Goal: Information Seeking & Learning: Learn about a topic

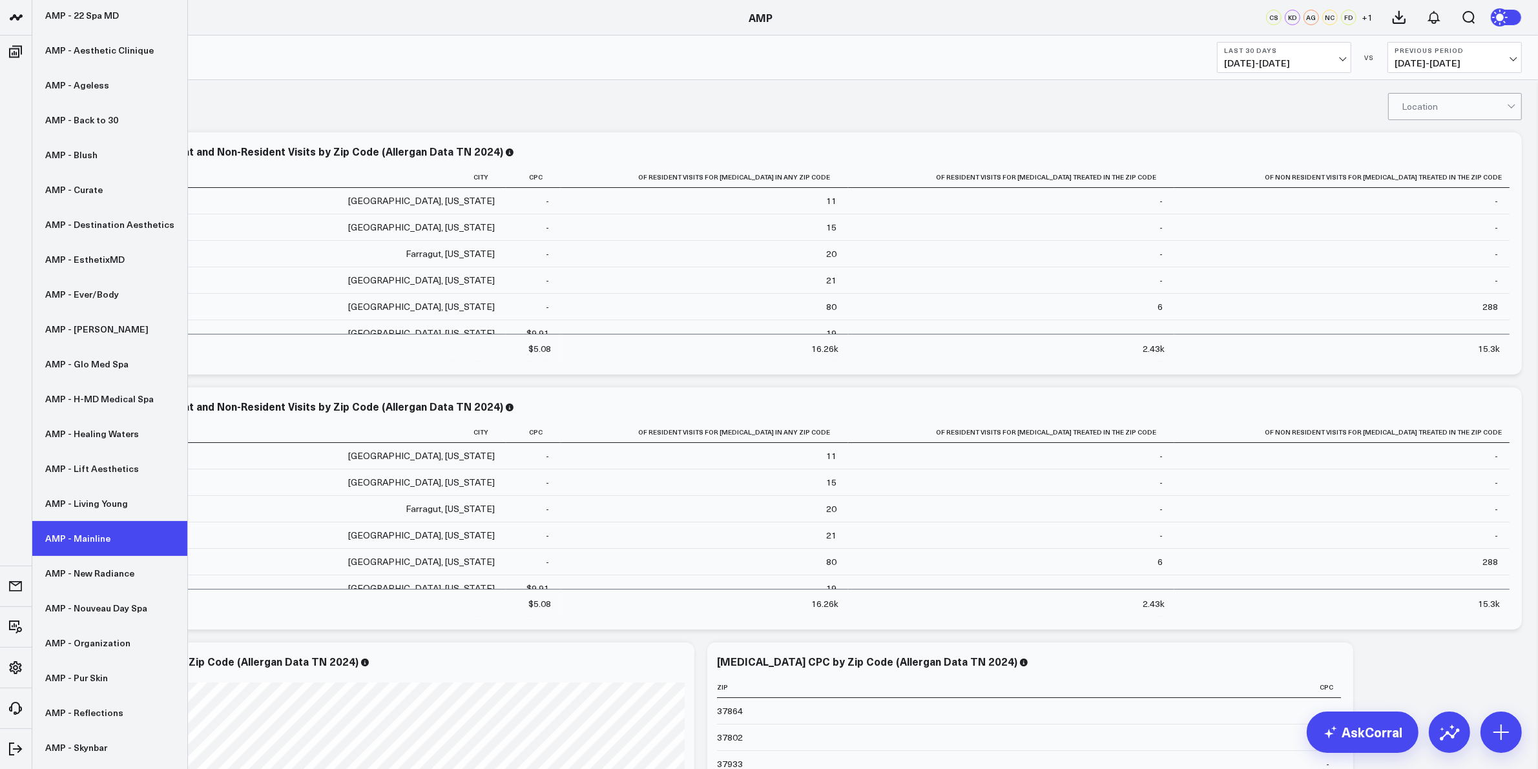
scroll to position [98, 0]
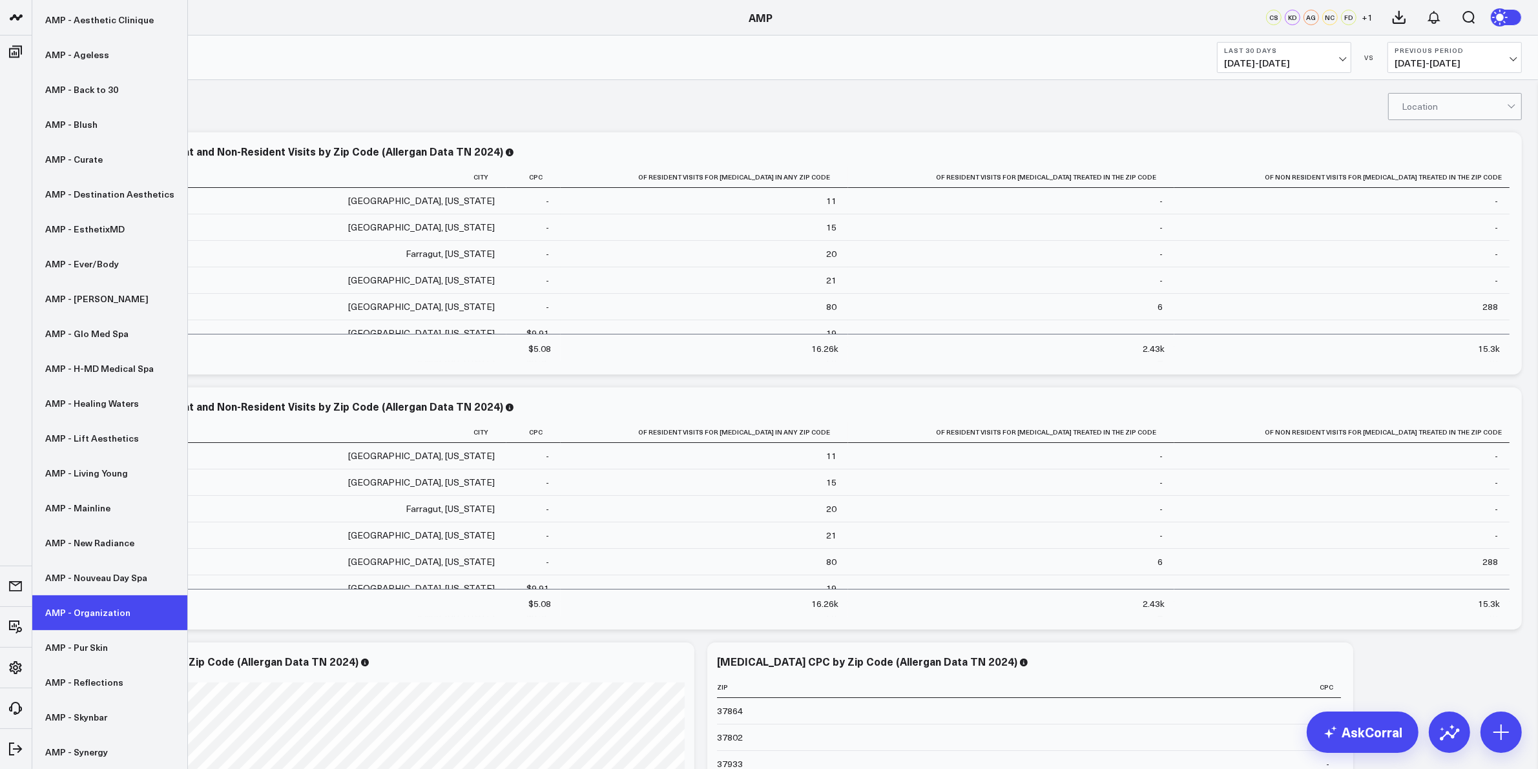
click at [91, 618] on link "AMP - Organization" at bounding box center [109, 613] width 155 height 35
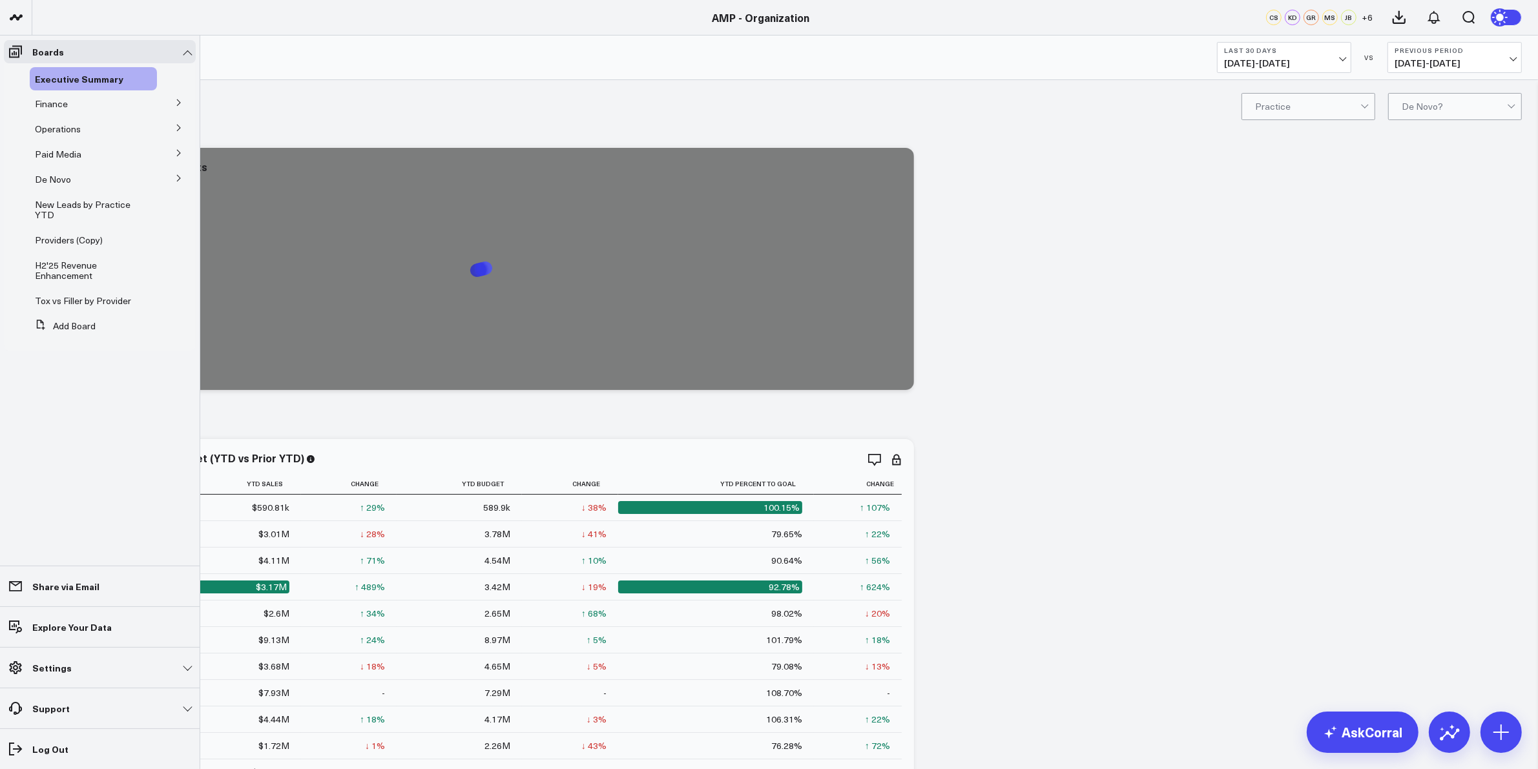
click at [176, 180] on icon at bounding box center [179, 178] width 8 height 8
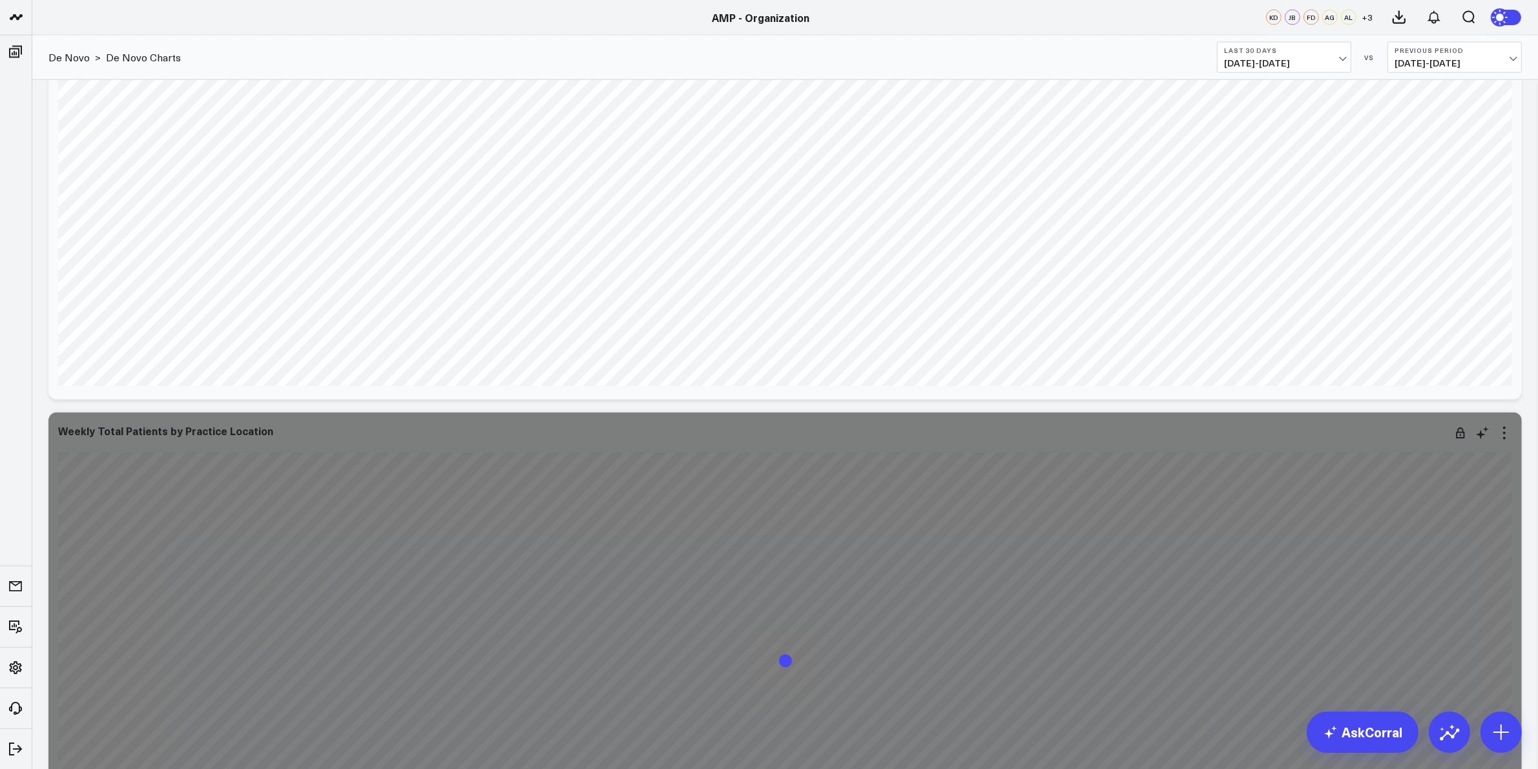
scroll to position [2826, 0]
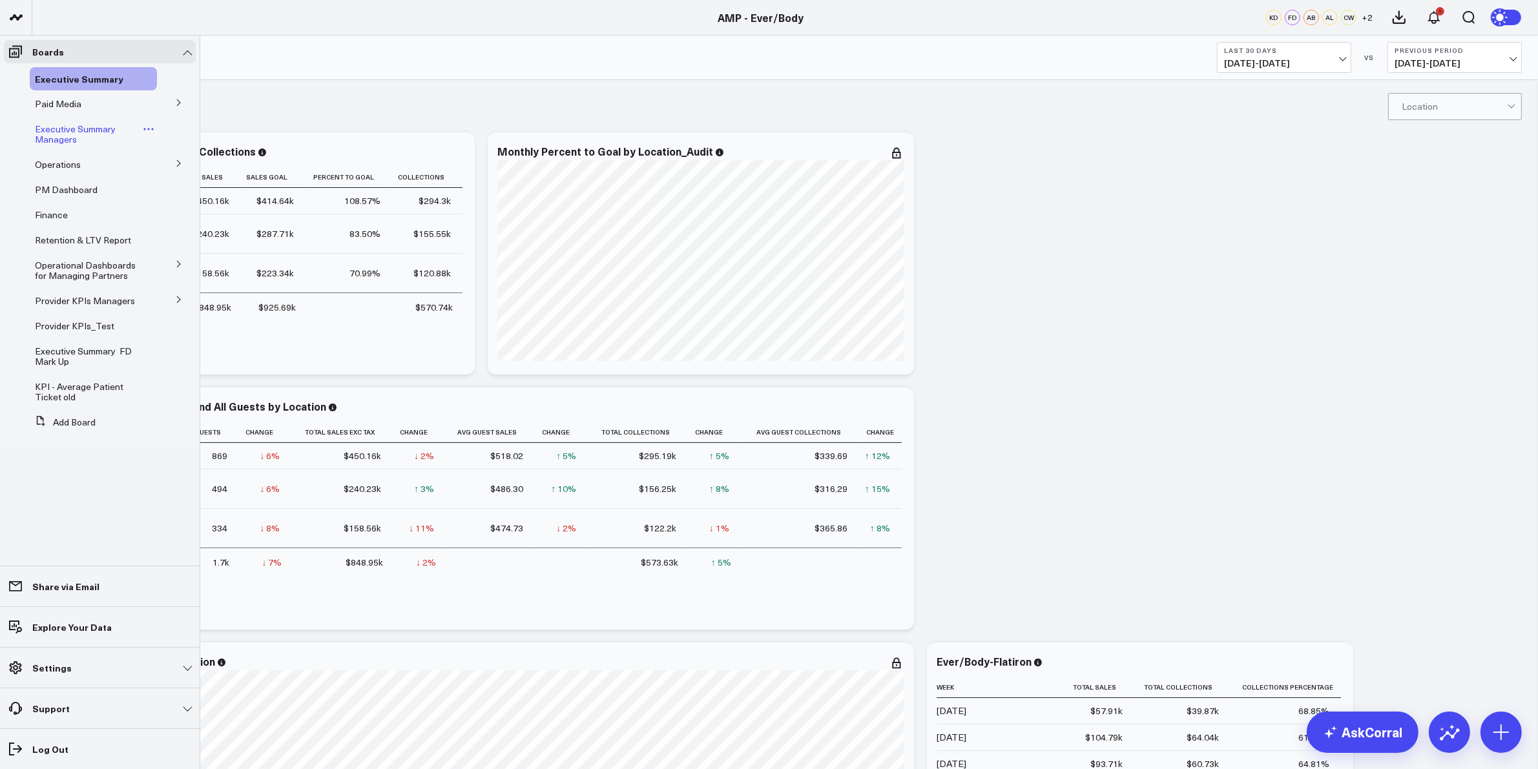
click at [53, 126] on span "Executive Summary Managers" at bounding box center [75, 134] width 81 height 23
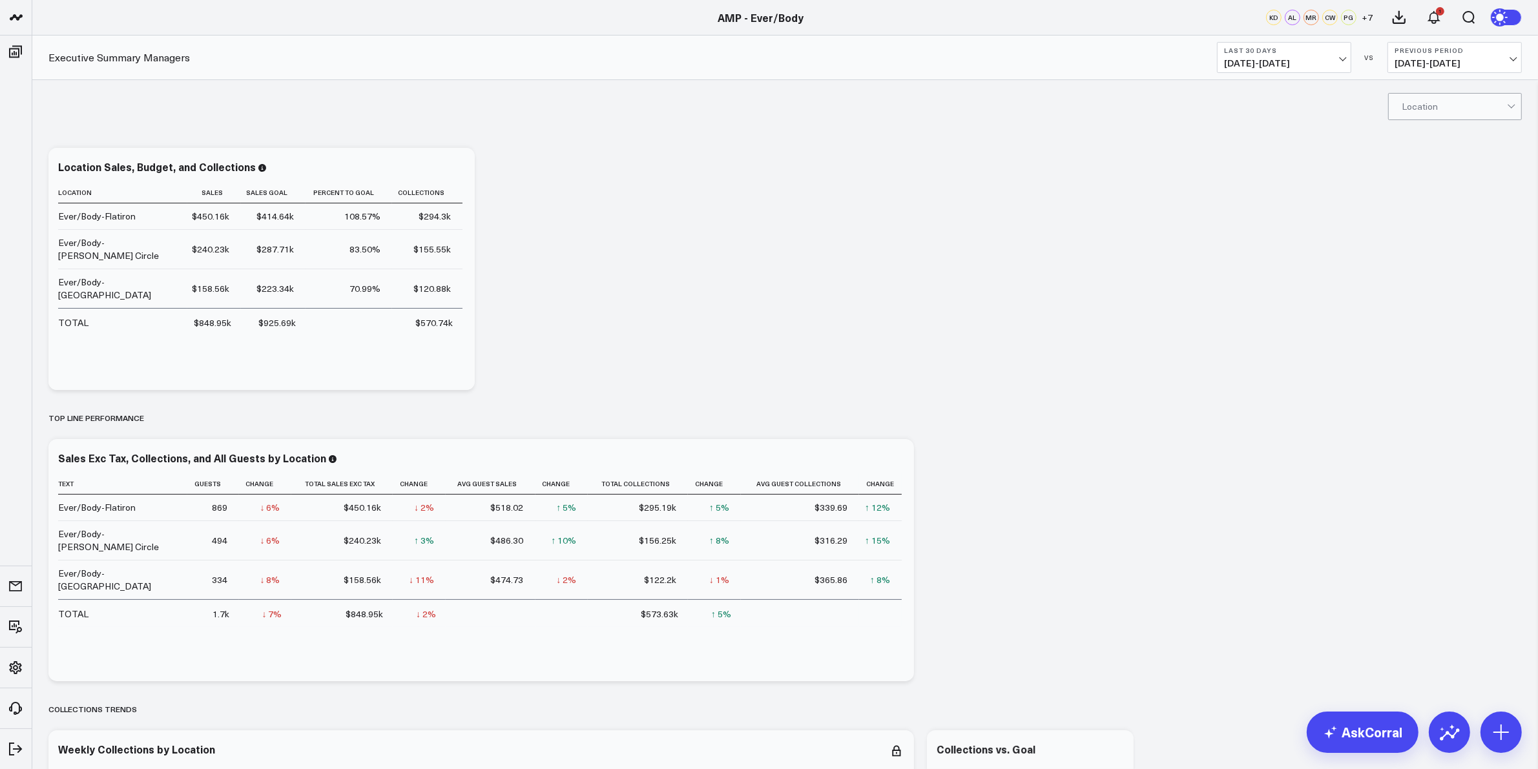
click at [1283, 44] on button "Last 30 Days [DATE] - [DATE]" at bounding box center [1284, 57] width 134 height 31
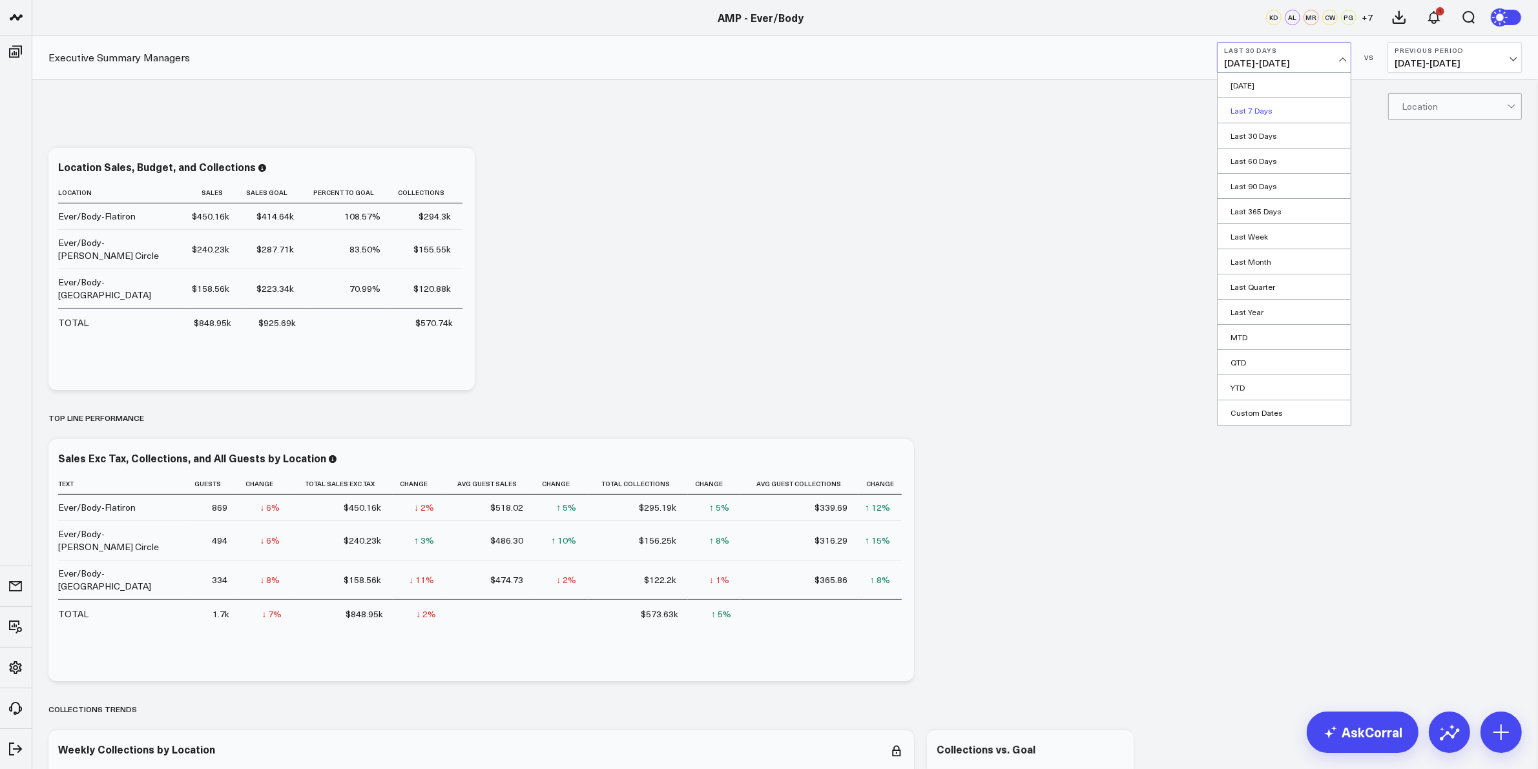
click at [1269, 111] on link "Last 7 Days" at bounding box center [1284, 110] width 133 height 25
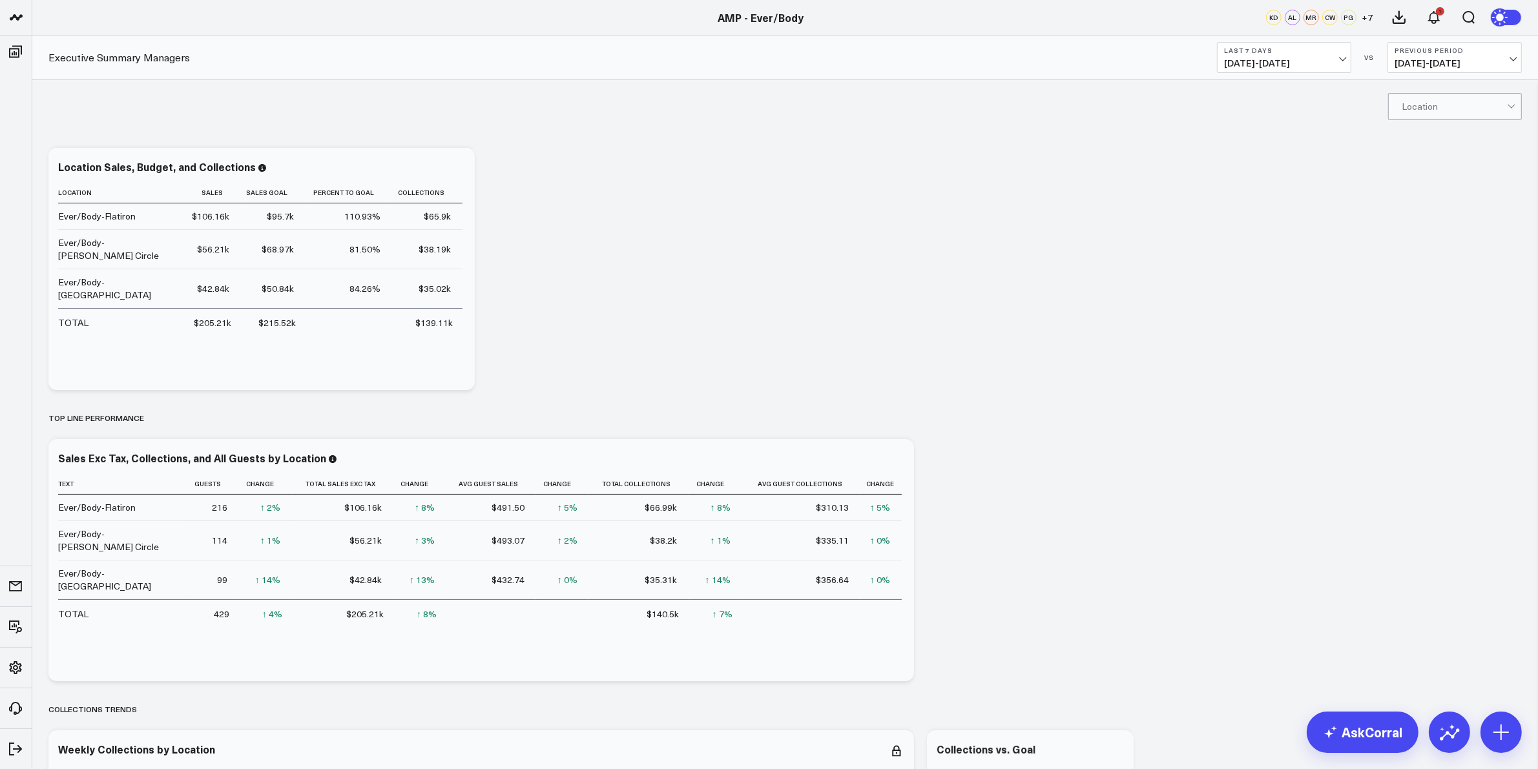
click at [1274, 56] on button "Last 7 Days 08/14/25 - 08/20/25" at bounding box center [1284, 57] width 134 height 31
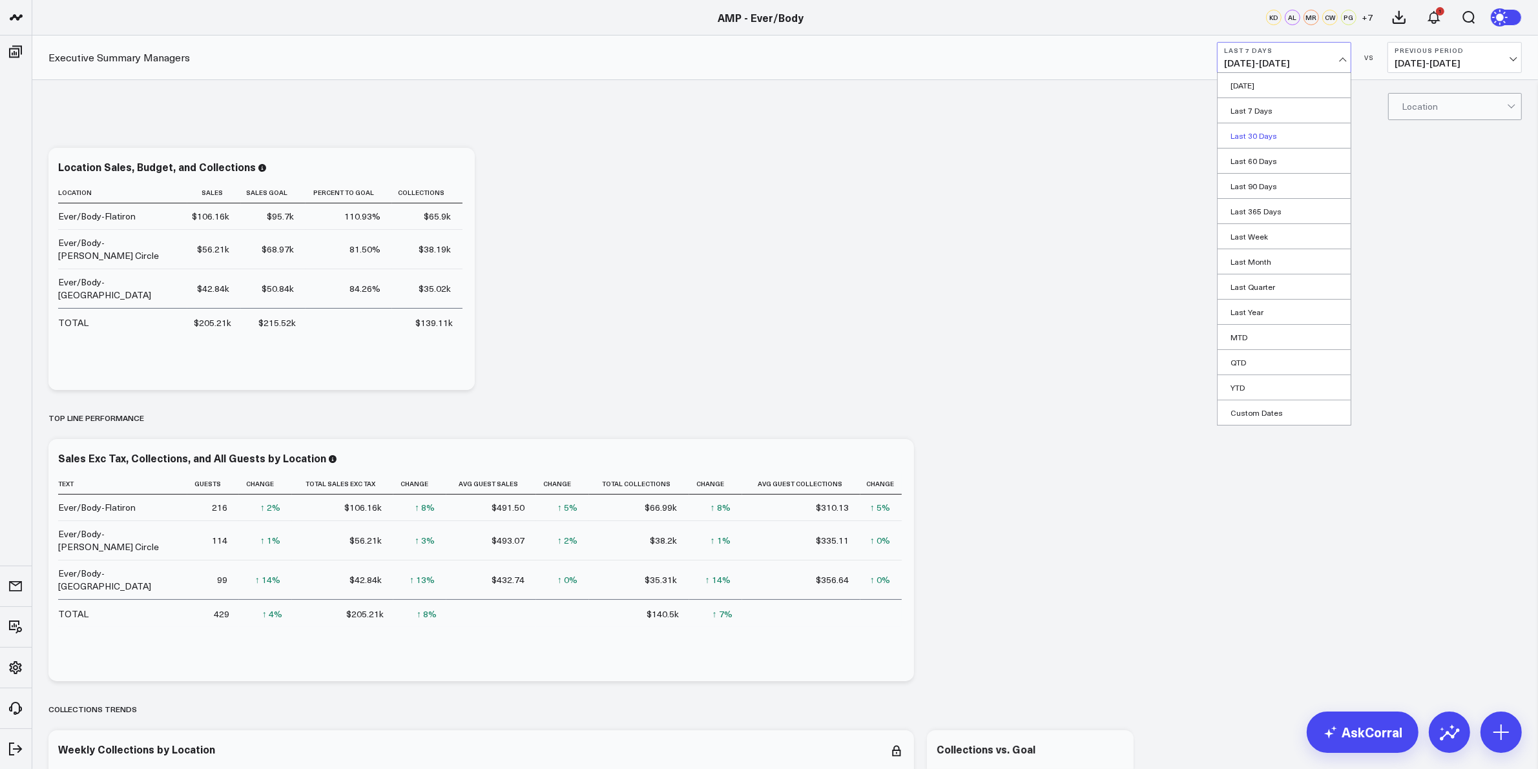
click at [1254, 141] on link "Last 30 Days" at bounding box center [1284, 135] width 133 height 25
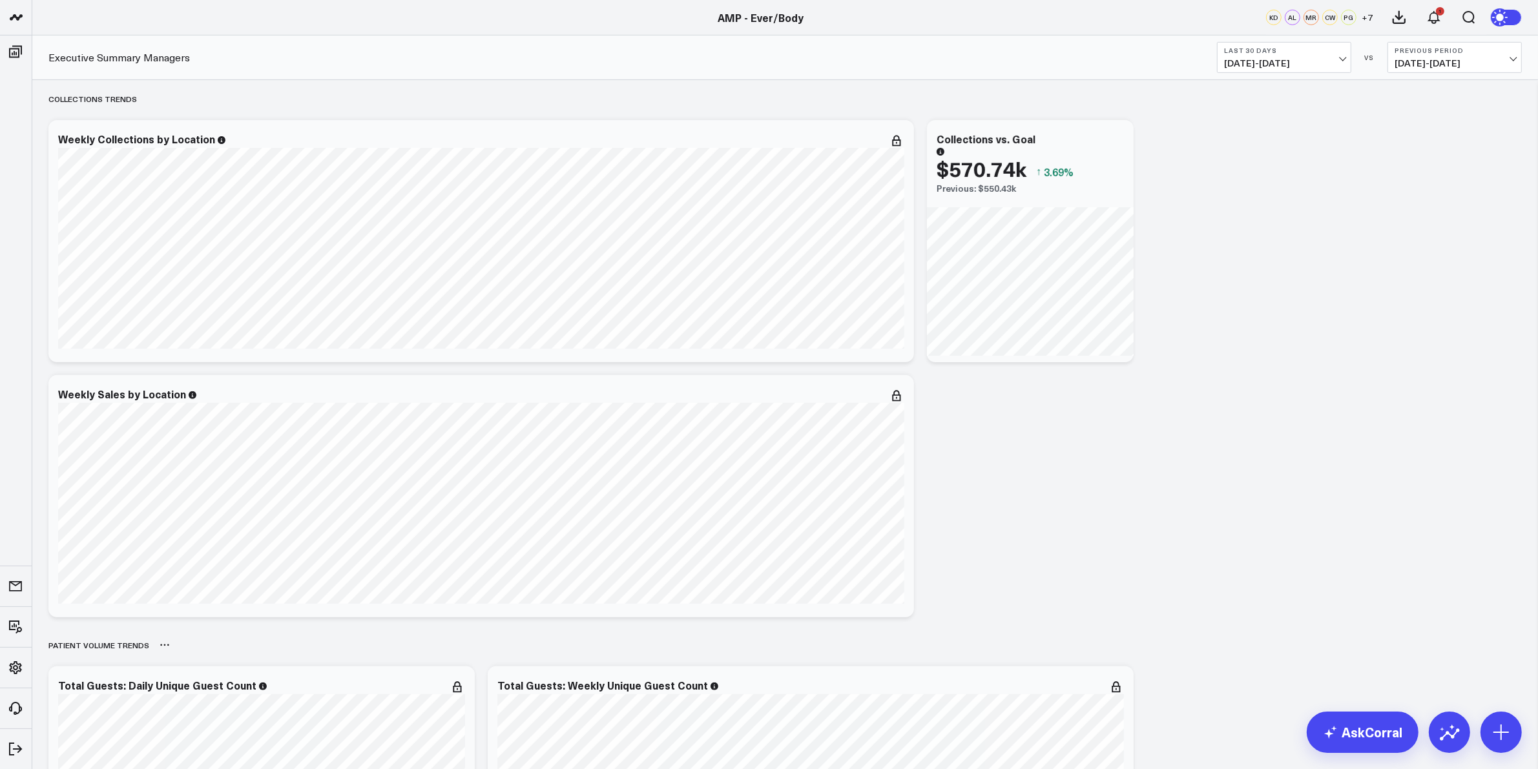
scroll to position [565, 0]
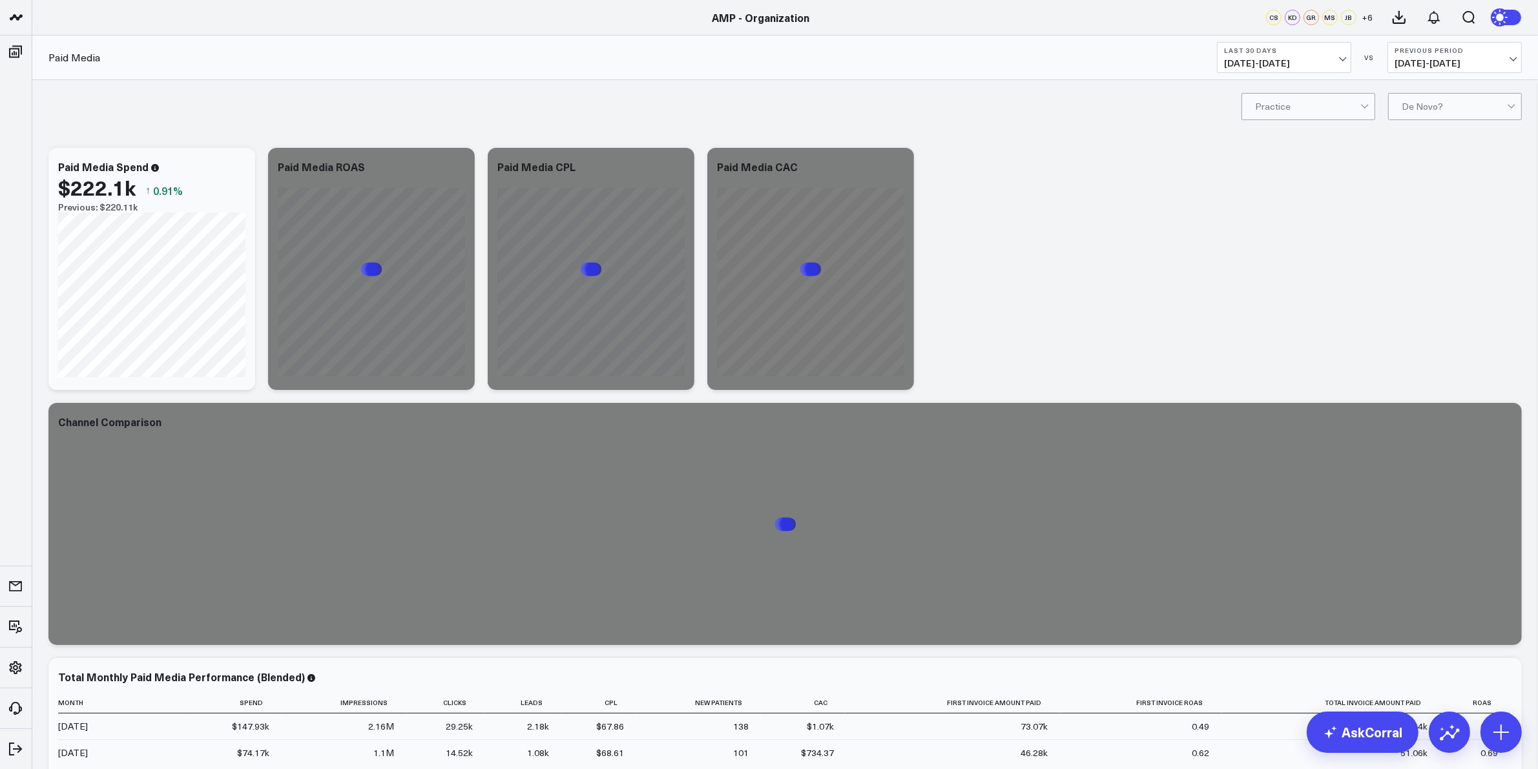
click at [1290, 45] on button "Last 30 Days 07/22/25 - 08/20/25" at bounding box center [1284, 57] width 134 height 31
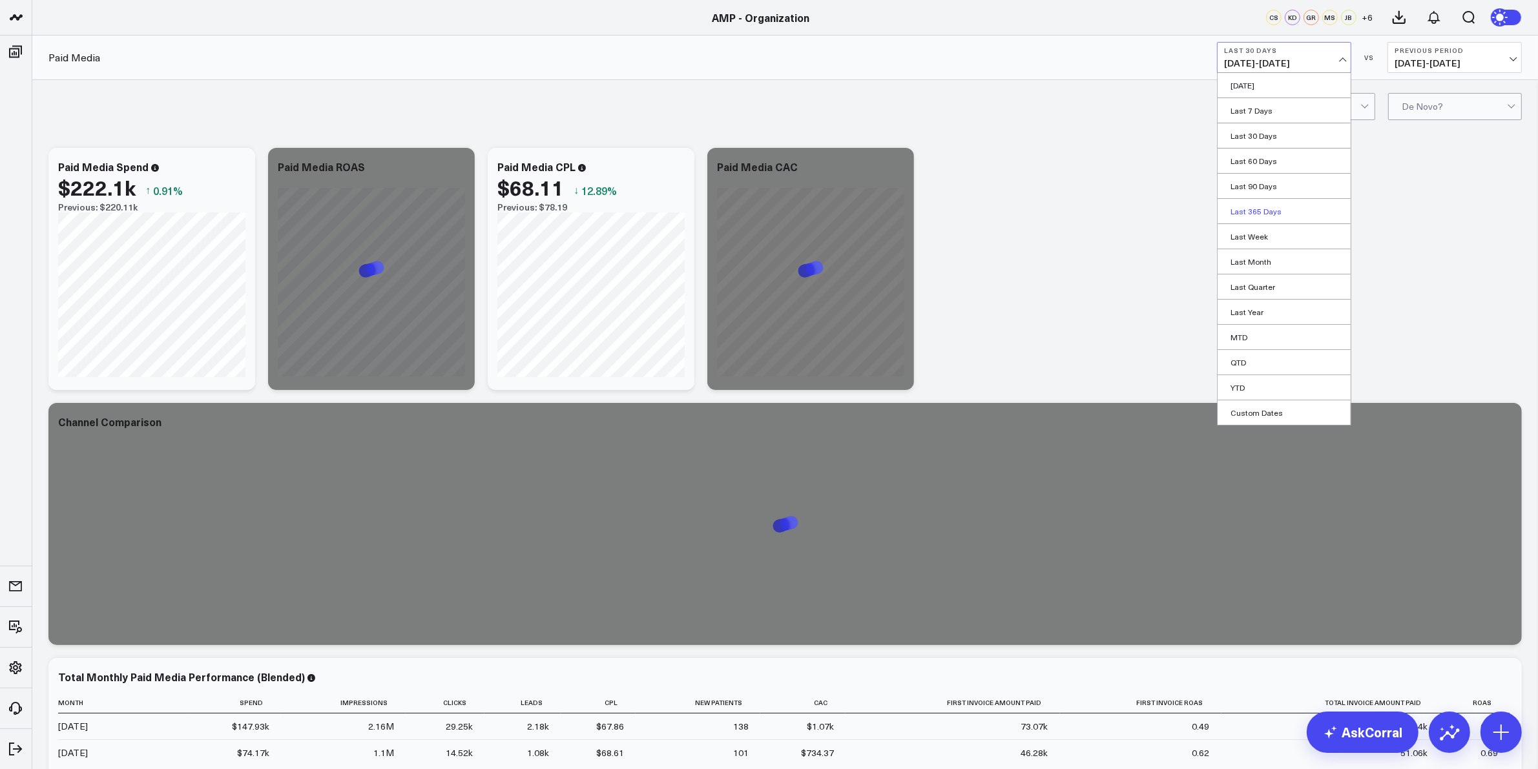
click at [1263, 203] on link "Last 365 Days" at bounding box center [1284, 211] width 133 height 25
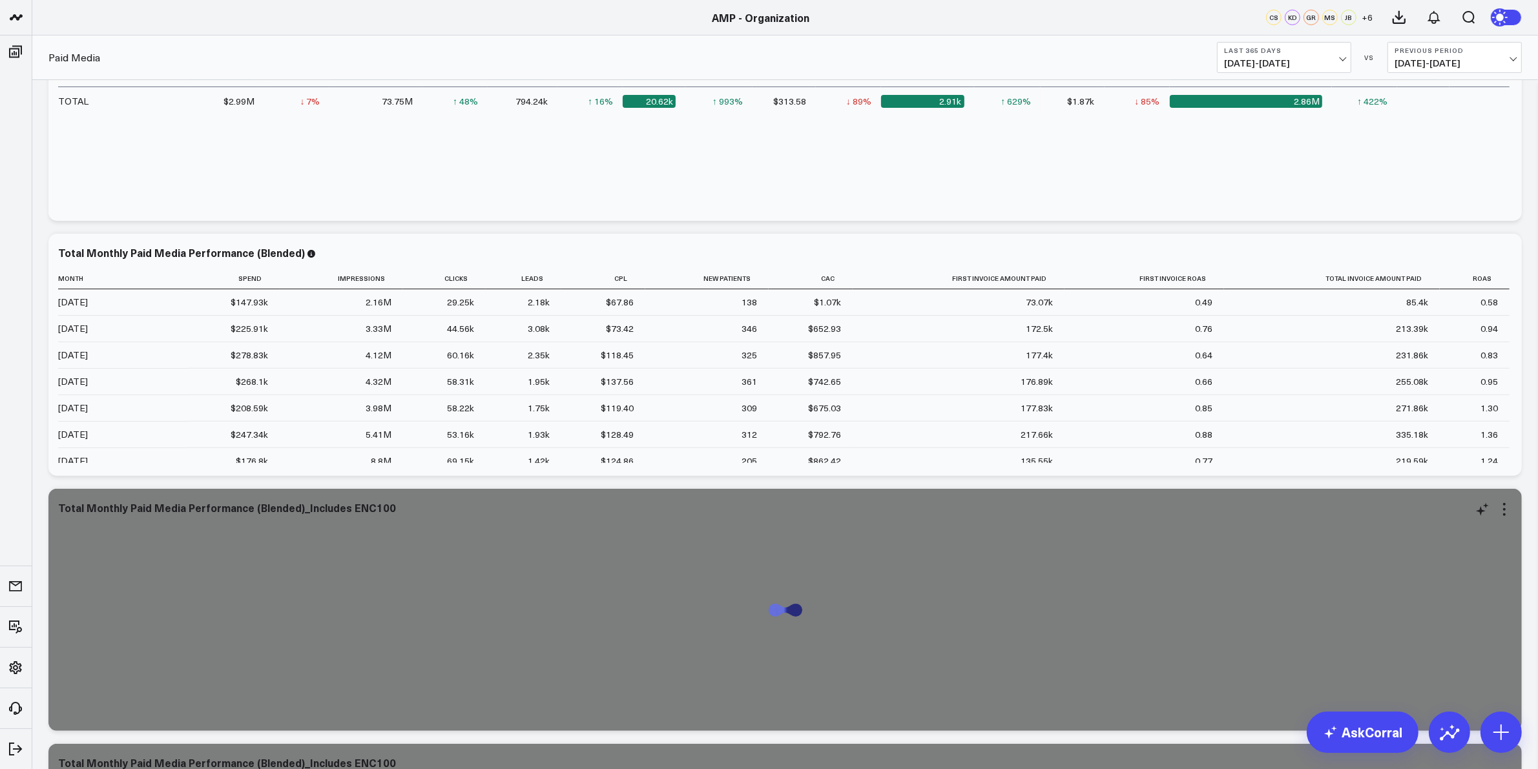
scroll to position [646, 0]
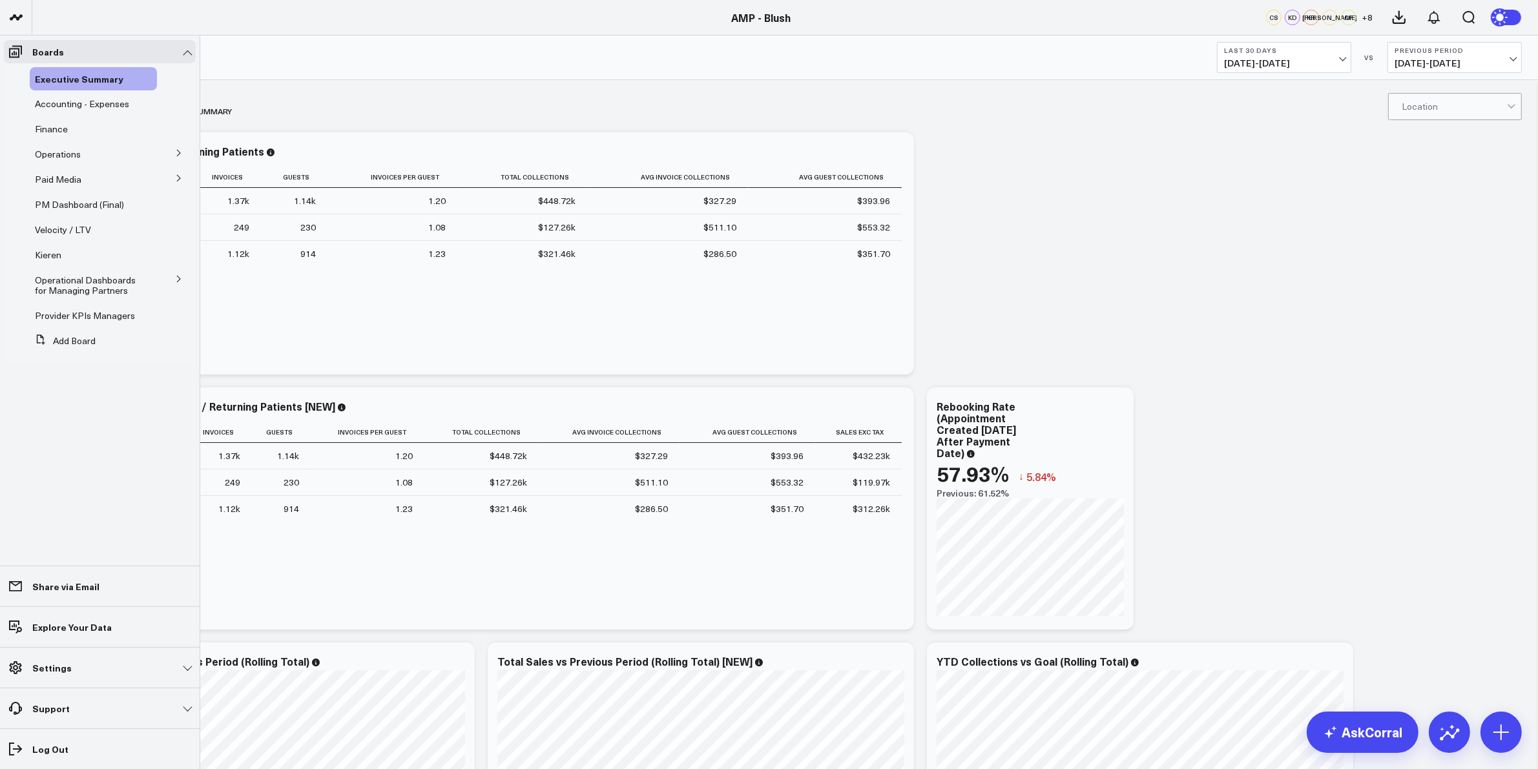
click at [174, 184] on button at bounding box center [179, 177] width 34 height 19
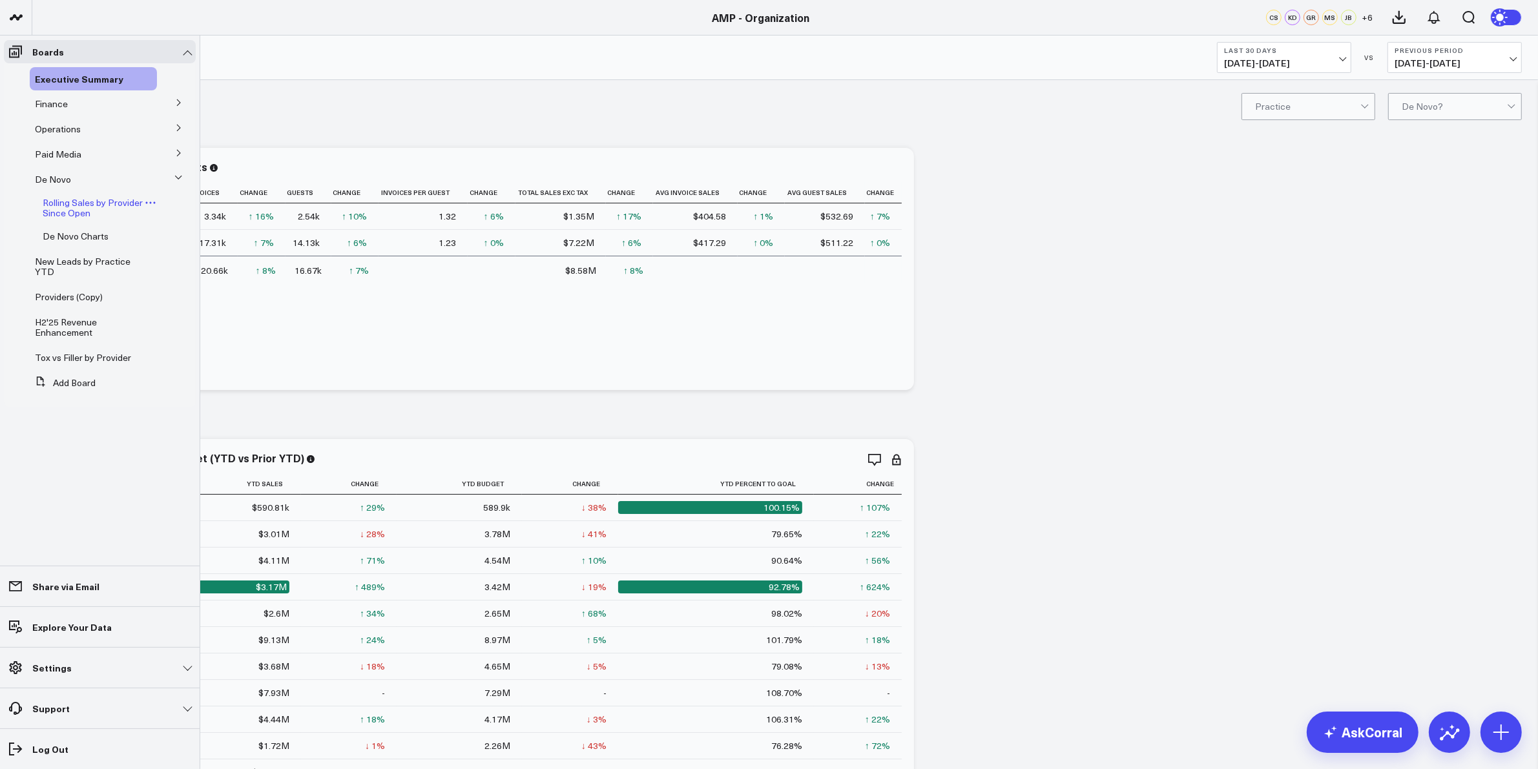
click at [74, 213] on span "Rolling Sales by Provider Since Open" at bounding box center [93, 207] width 100 height 23
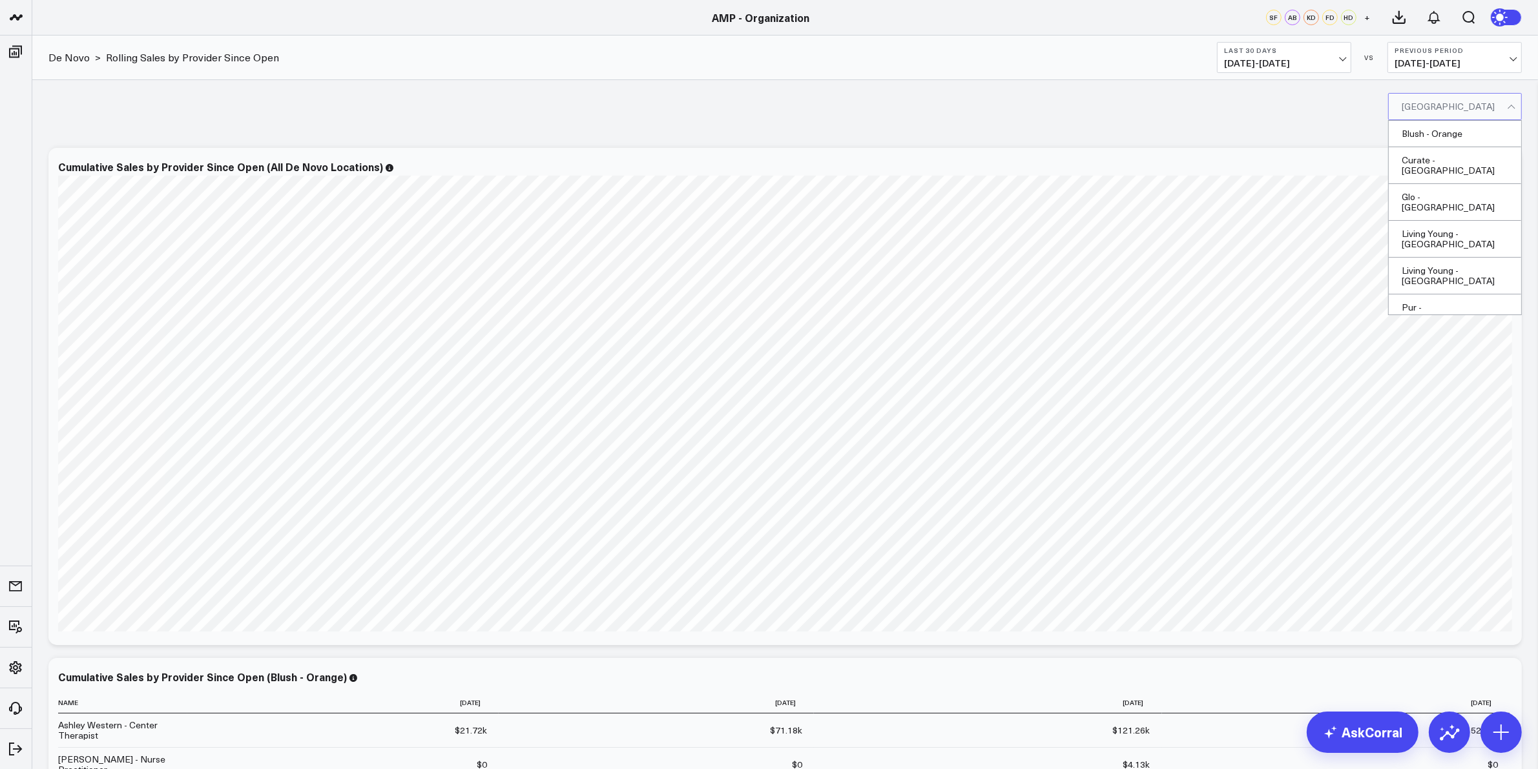
click at [1424, 98] on div at bounding box center [1454, 107] width 105 height 26
click at [1424, 163] on div "Curate - Chattanooga" at bounding box center [1455, 165] width 132 height 37
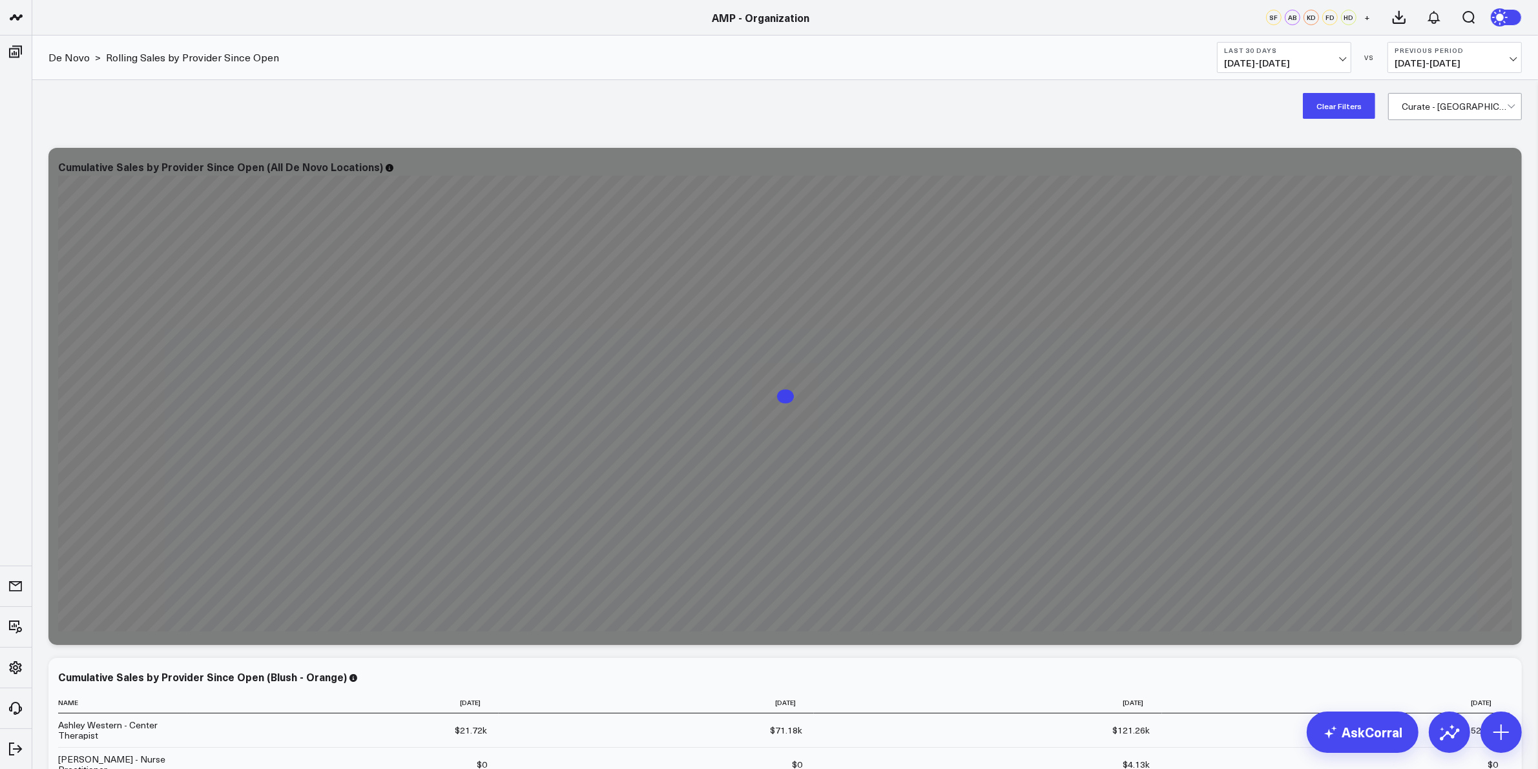
click at [836, 124] on div "Clear Filters Curate - Chattanooga" at bounding box center [785, 106] width 1506 height 52
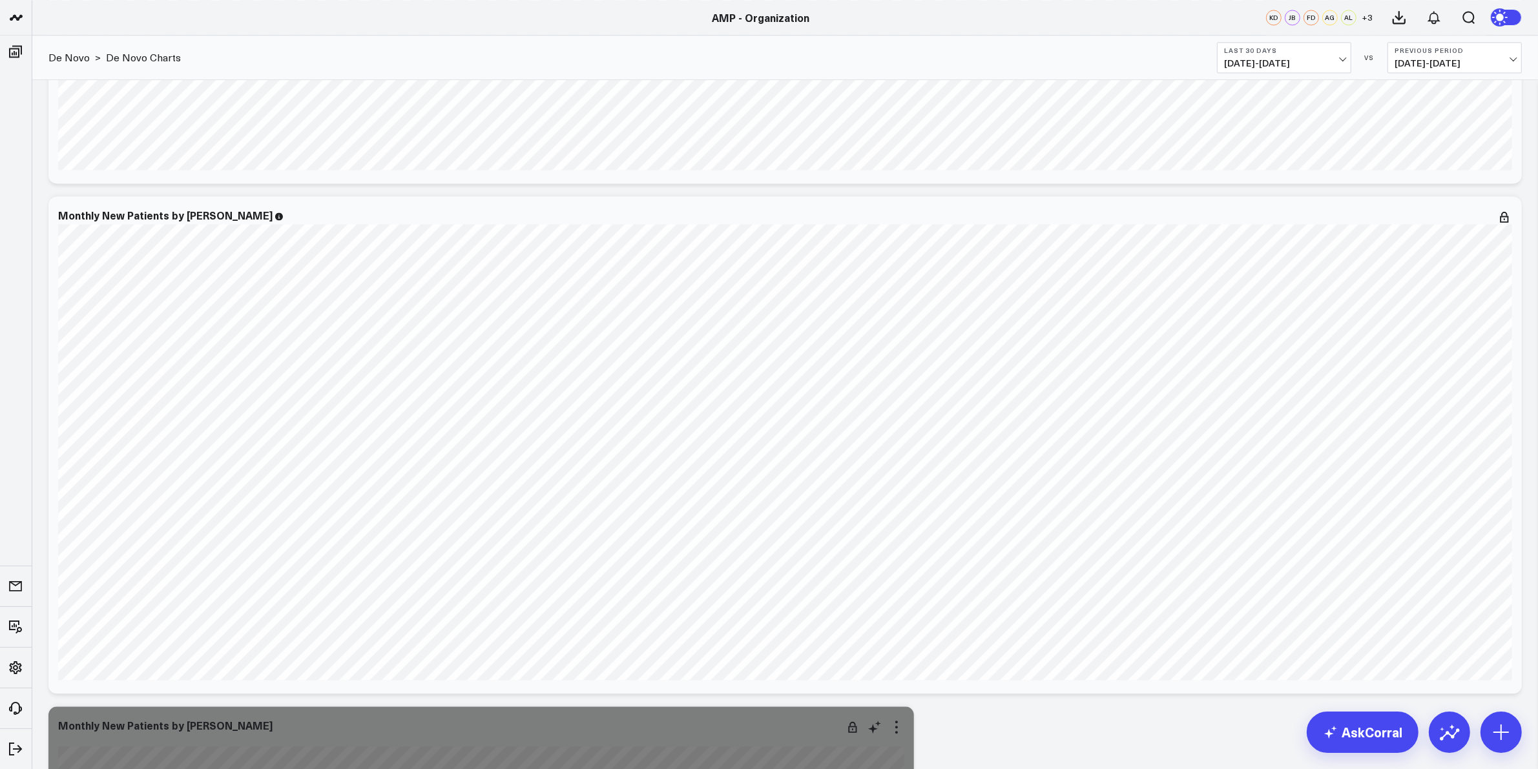
scroll to position [3553, 0]
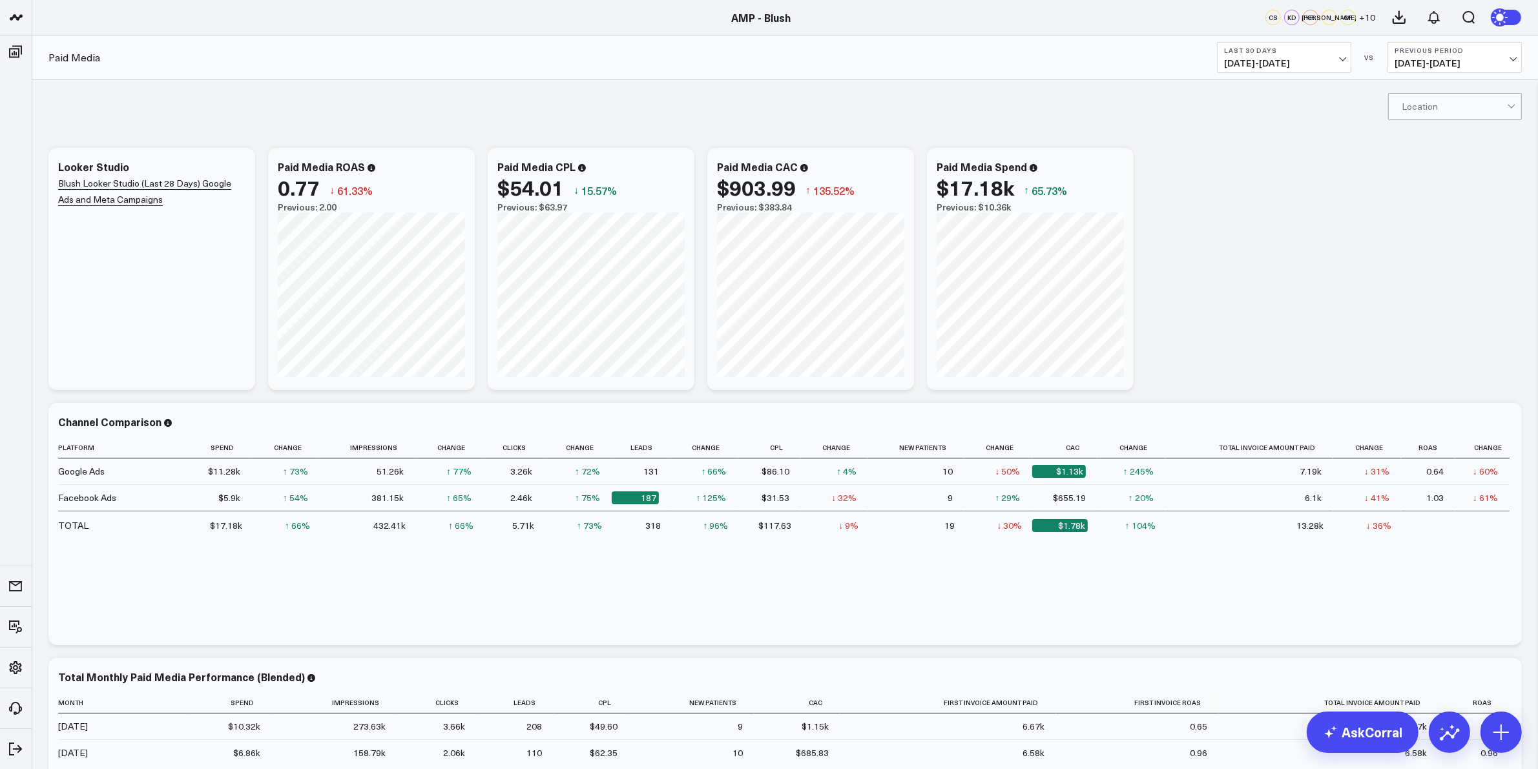
click at [1310, 66] on span "07/22/25 - 08/20/25" at bounding box center [1284, 63] width 120 height 10
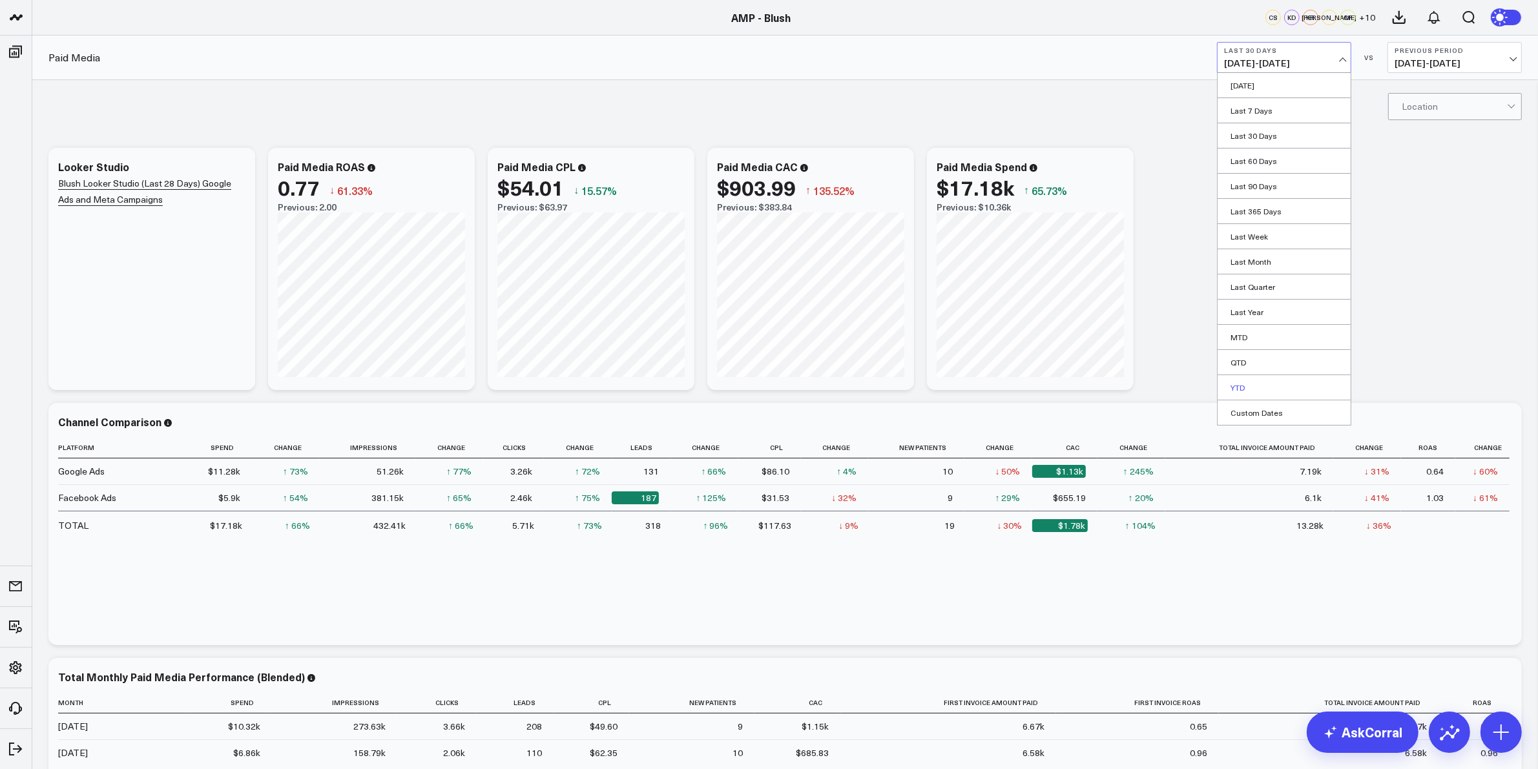
click at [1251, 384] on link "YTD" at bounding box center [1284, 387] width 133 height 25
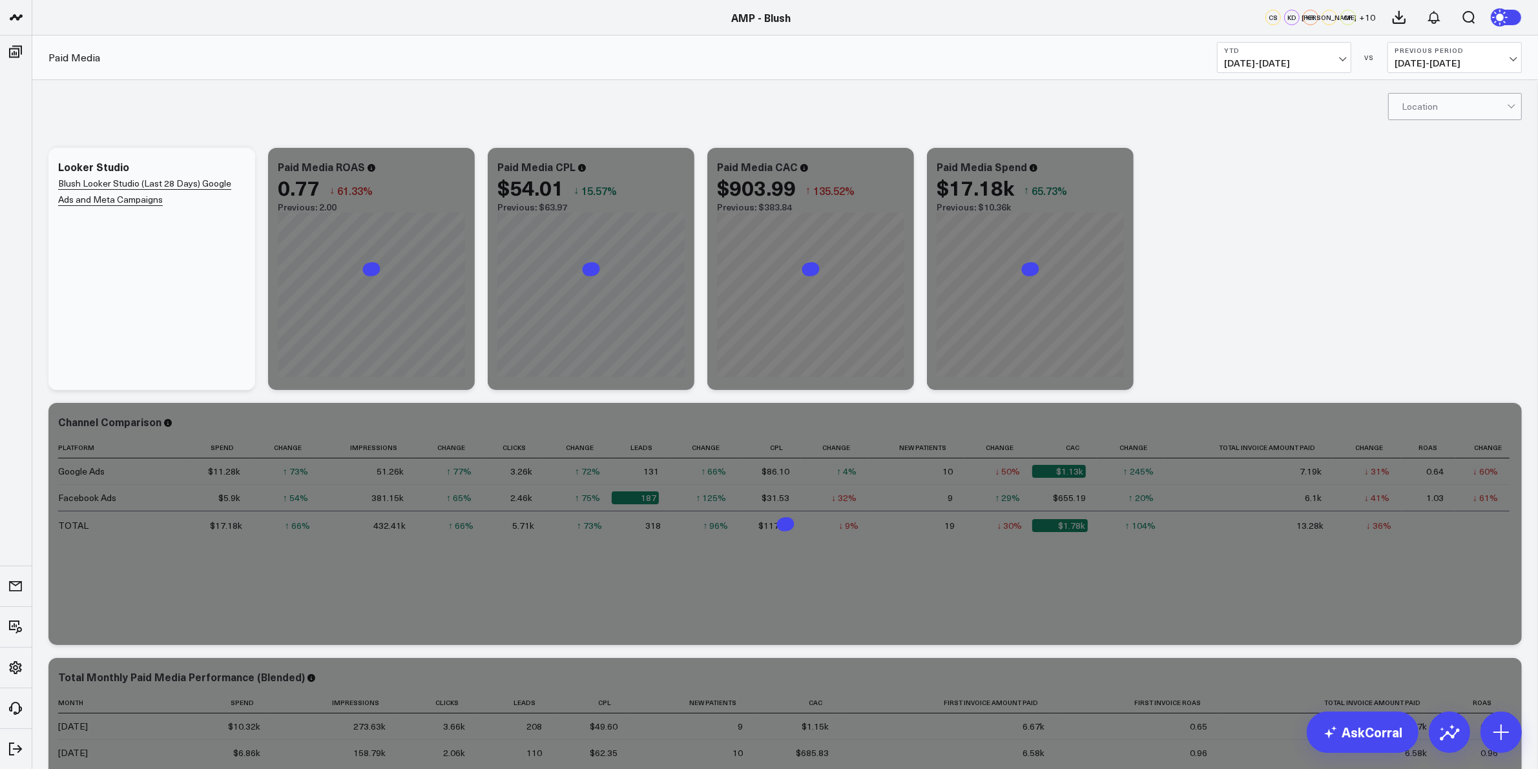
click at [1270, 217] on div "Modify via AI Copy link to widget Ask support Remove Create linked copy Executi…" at bounding box center [785, 523] width 1486 height 765
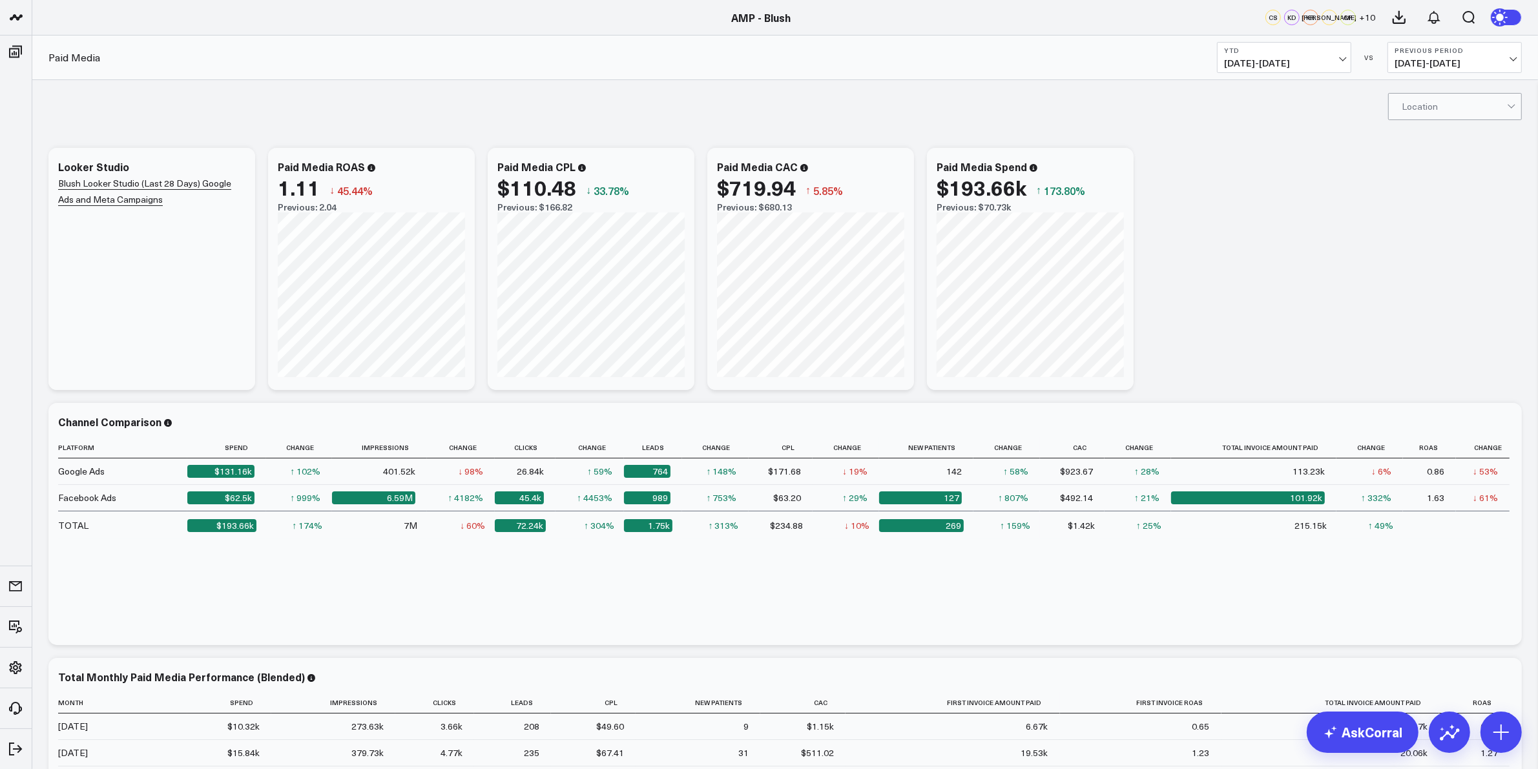
click at [1435, 91] on div "Location" at bounding box center [785, 106] width 1506 height 52
click at [1429, 100] on div at bounding box center [1454, 107] width 105 height 26
click at [1439, 220] on div "Orange" at bounding box center [1455, 213] width 132 height 26
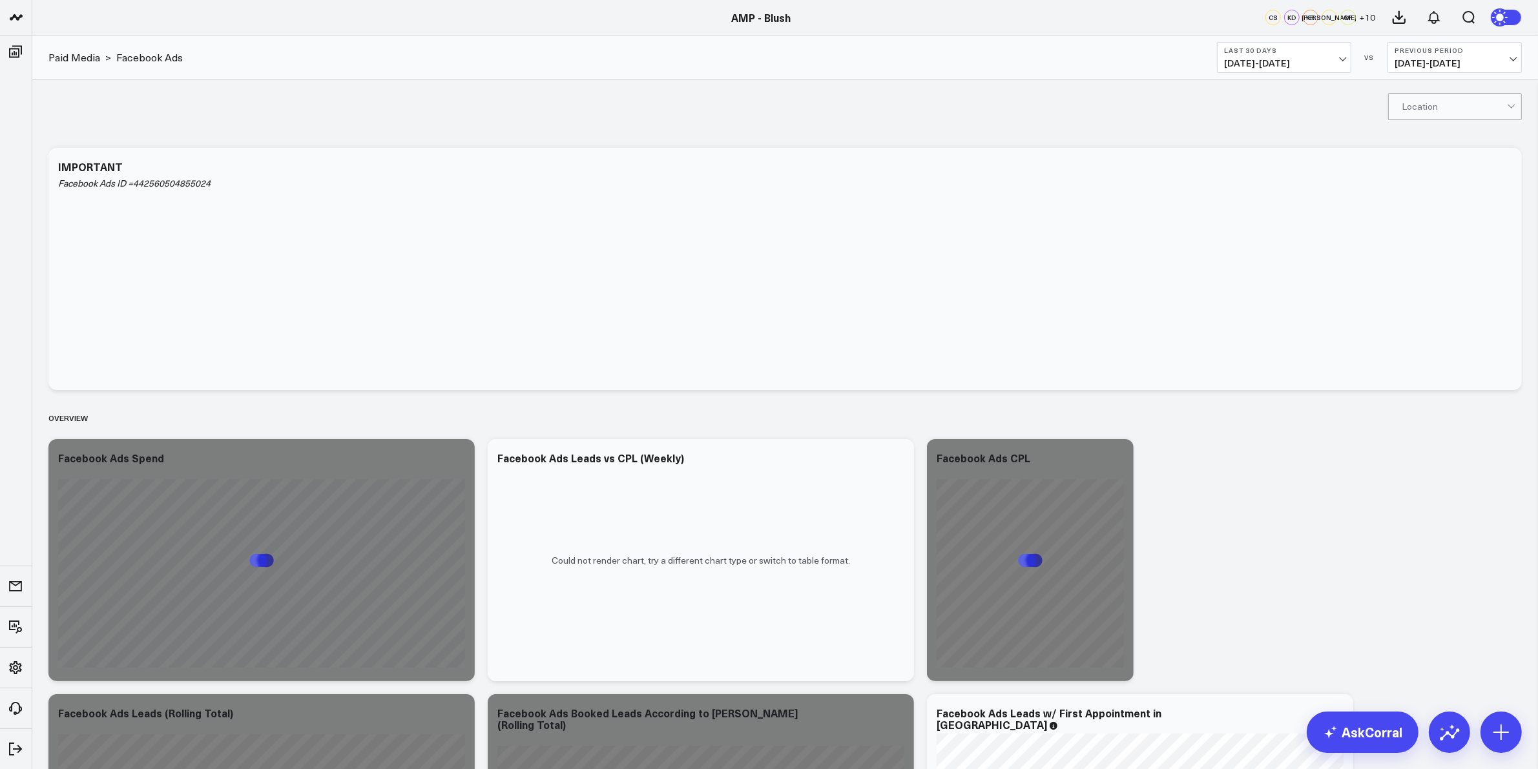
click at [1335, 60] on span "07/22/25 - 08/20/25" at bounding box center [1284, 63] width 120 height 10
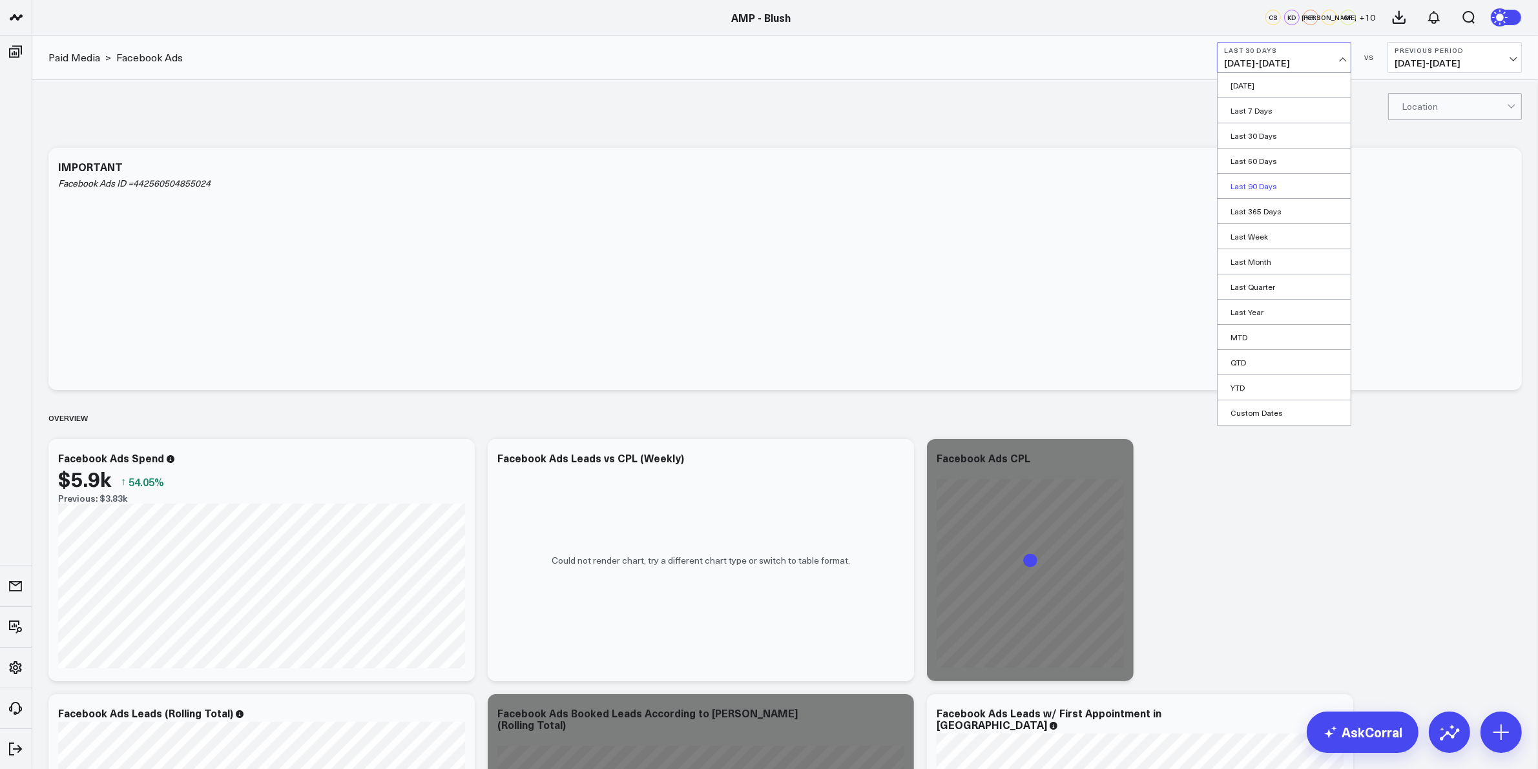
click at [1267, 183] on link "Last 90 Days" at bounding box center [1284, 186] width 133 height 25
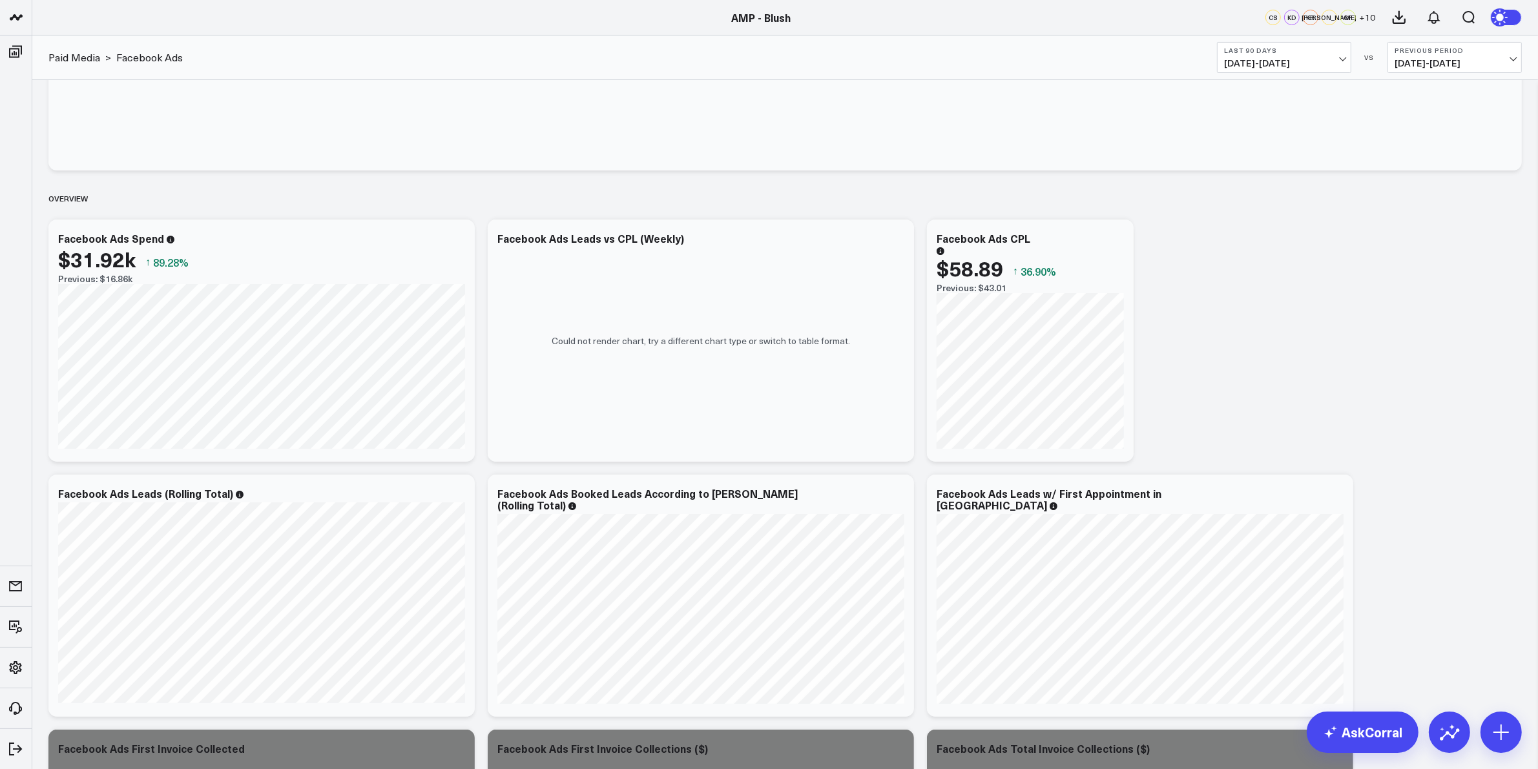
scroll to position [323, 0]
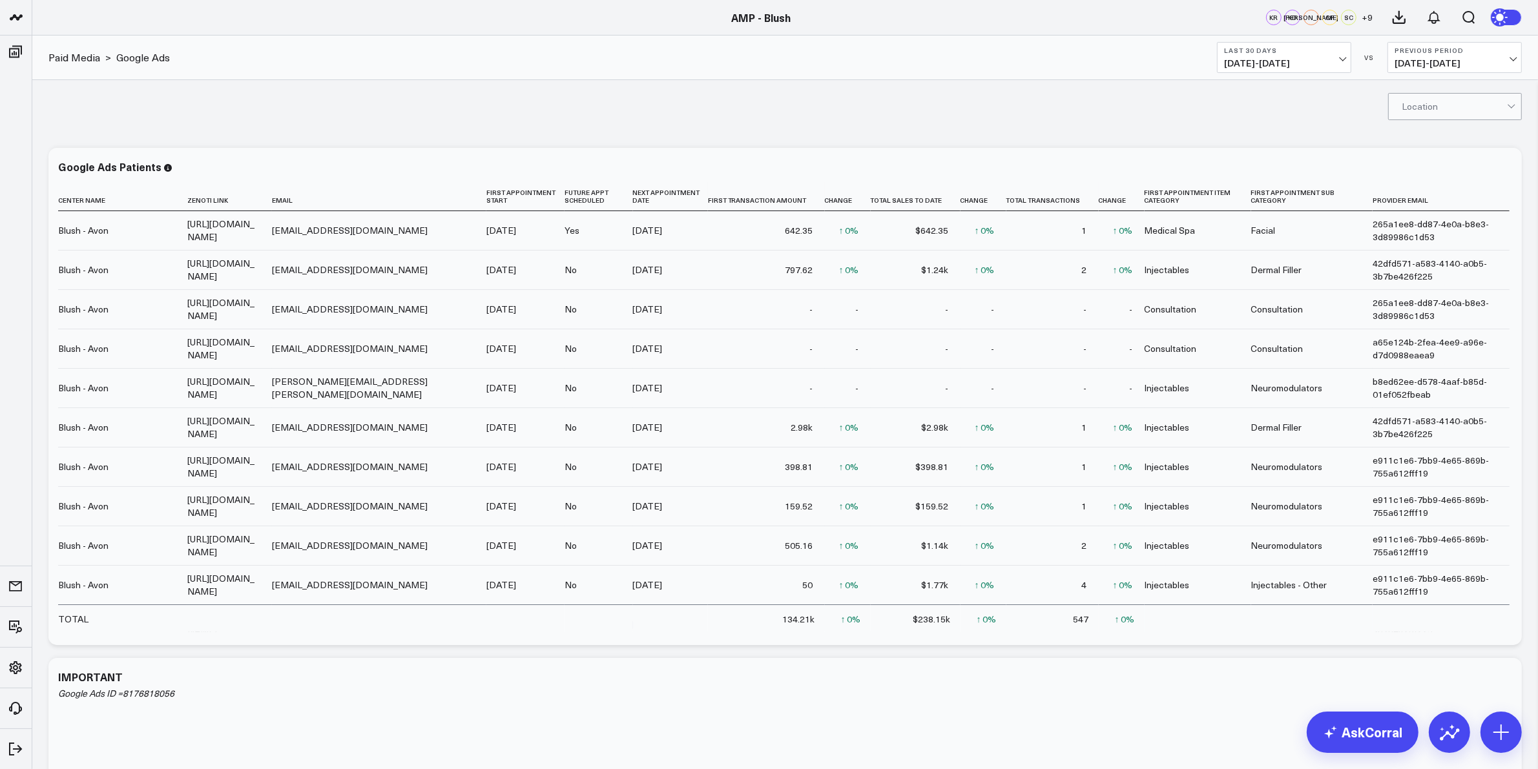
click at [1327, 56] on button "Last 30 Days 07/22/25 - 08/20/25" at bounding box center [1284, 57] width 134 height 31
click at [1269, 191] on link "Last 90 Days" at bounding box center [1284, 186] width 133 height 25
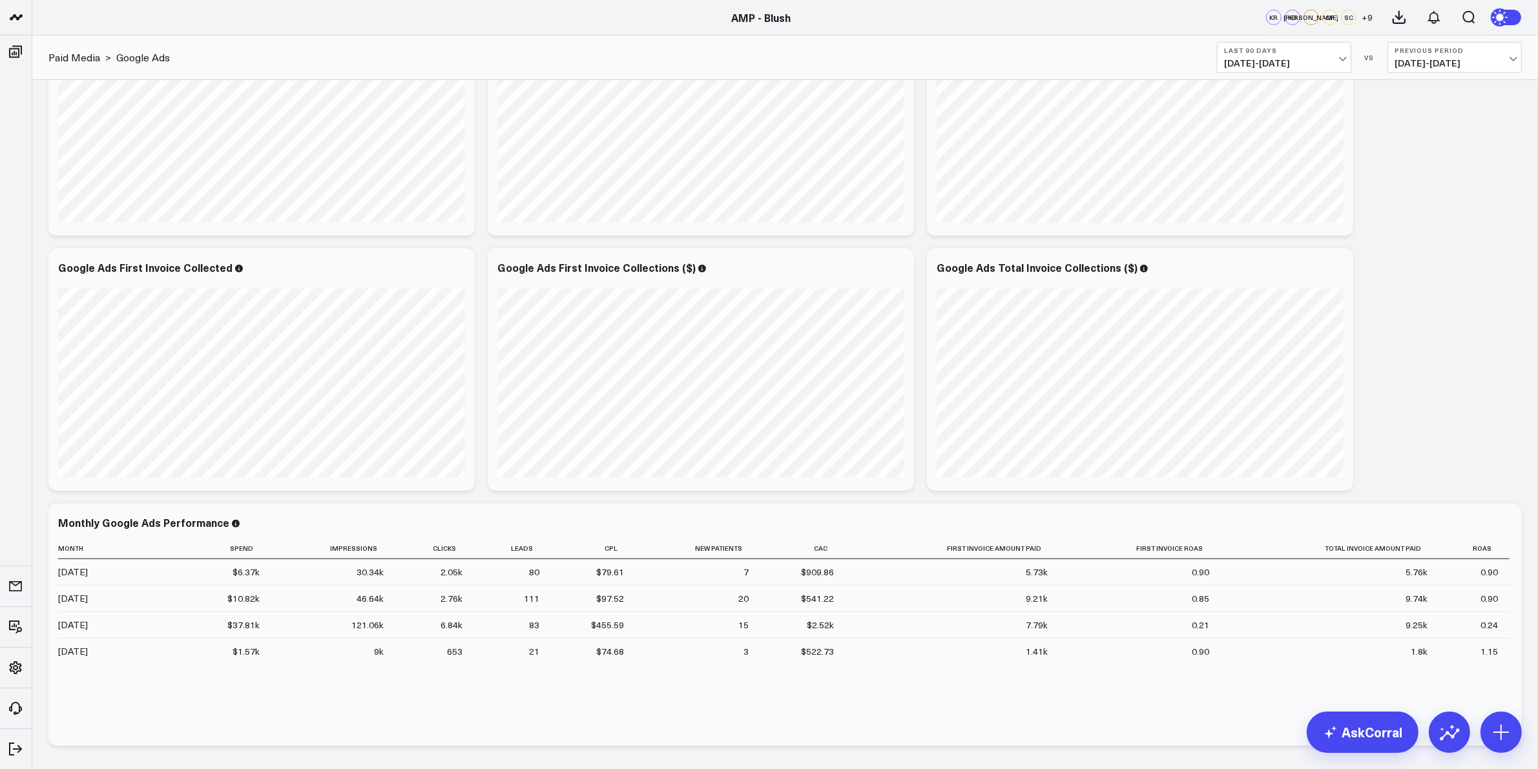
scroll to position [1453, 0]
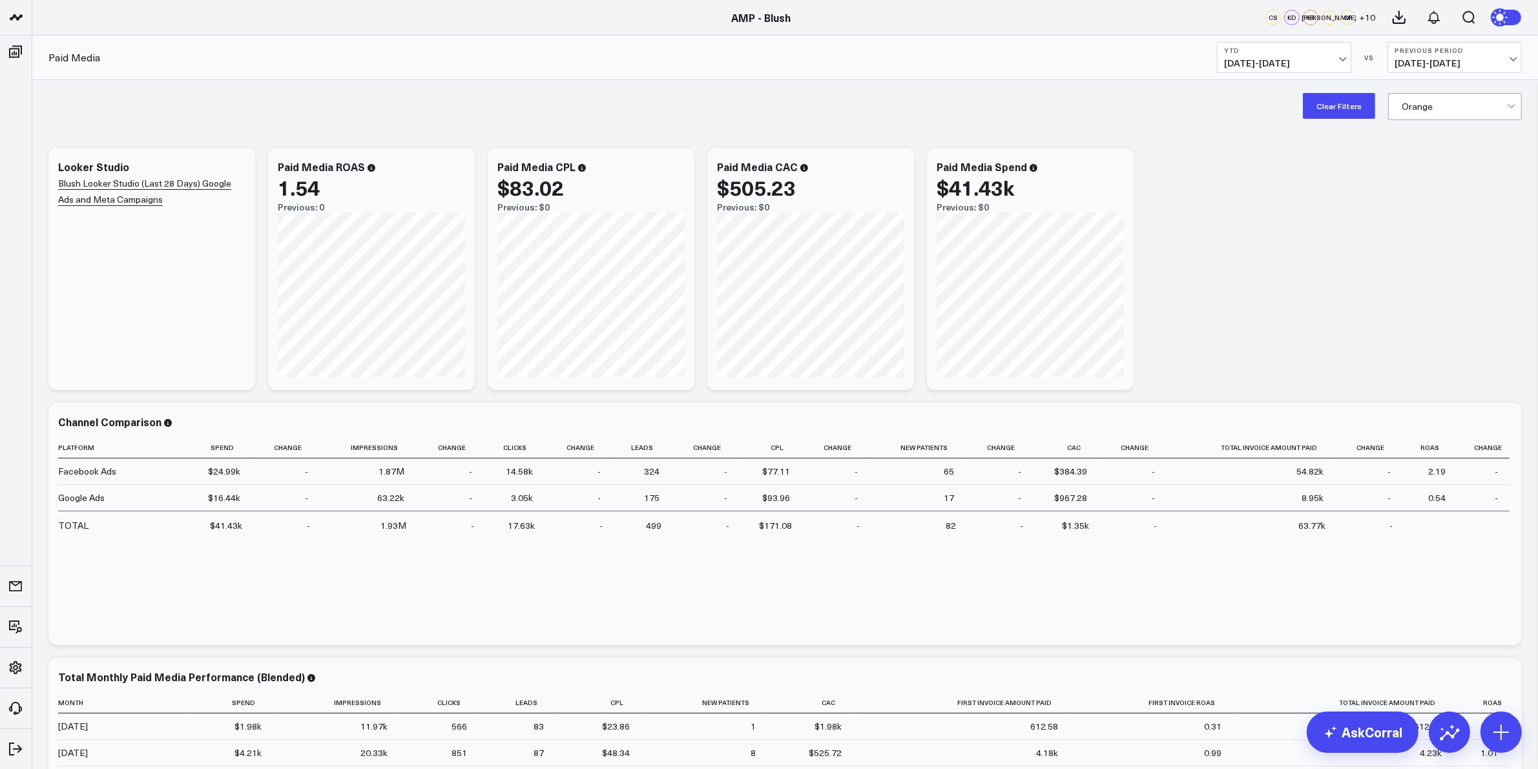
click at [1377, 111] on div "Clear Filters Orange" at bounding box center [1412, 106] width 219 height 26
click at [1327, 111] on button "Clear Filters" at bounding box center [1339, 106] width 72 height 26
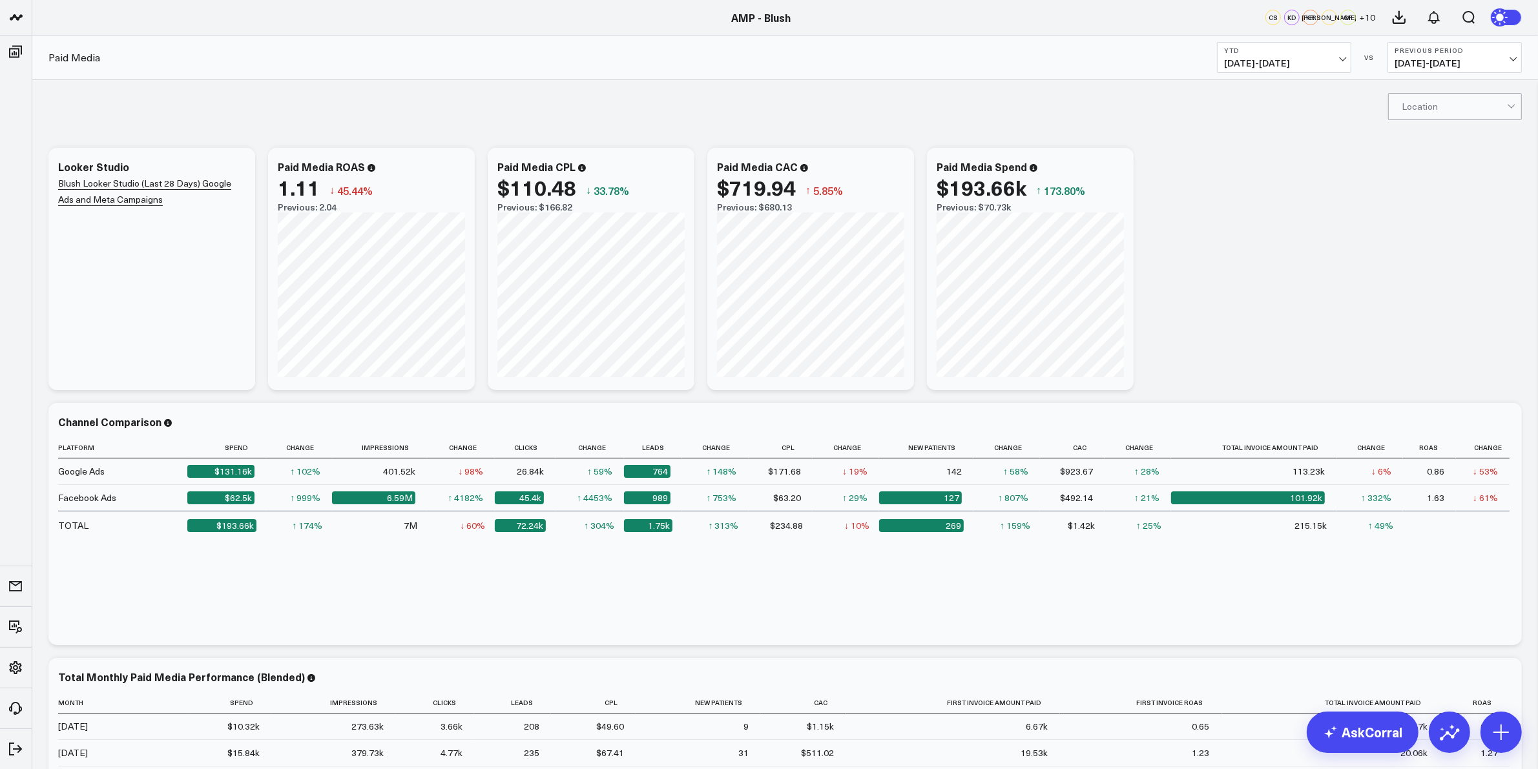
click at [1252, 226] on div "Modify via AI Copy link to widget Ask support Remove Create linked copy Executi…" at bounding box center [785, 523] width 1486 height 765
click at [1396, 98] on div "Location" at bounding box center [1455, 106] width 134 height 27
drag, startPoint x: 1432, startPoint y: 211, endPoint x: 1349, endPoint y: 157, distance: 99.1
click at [1431, 211] on div "Orange" at bounding box center [1455, 213] width 132 height 26
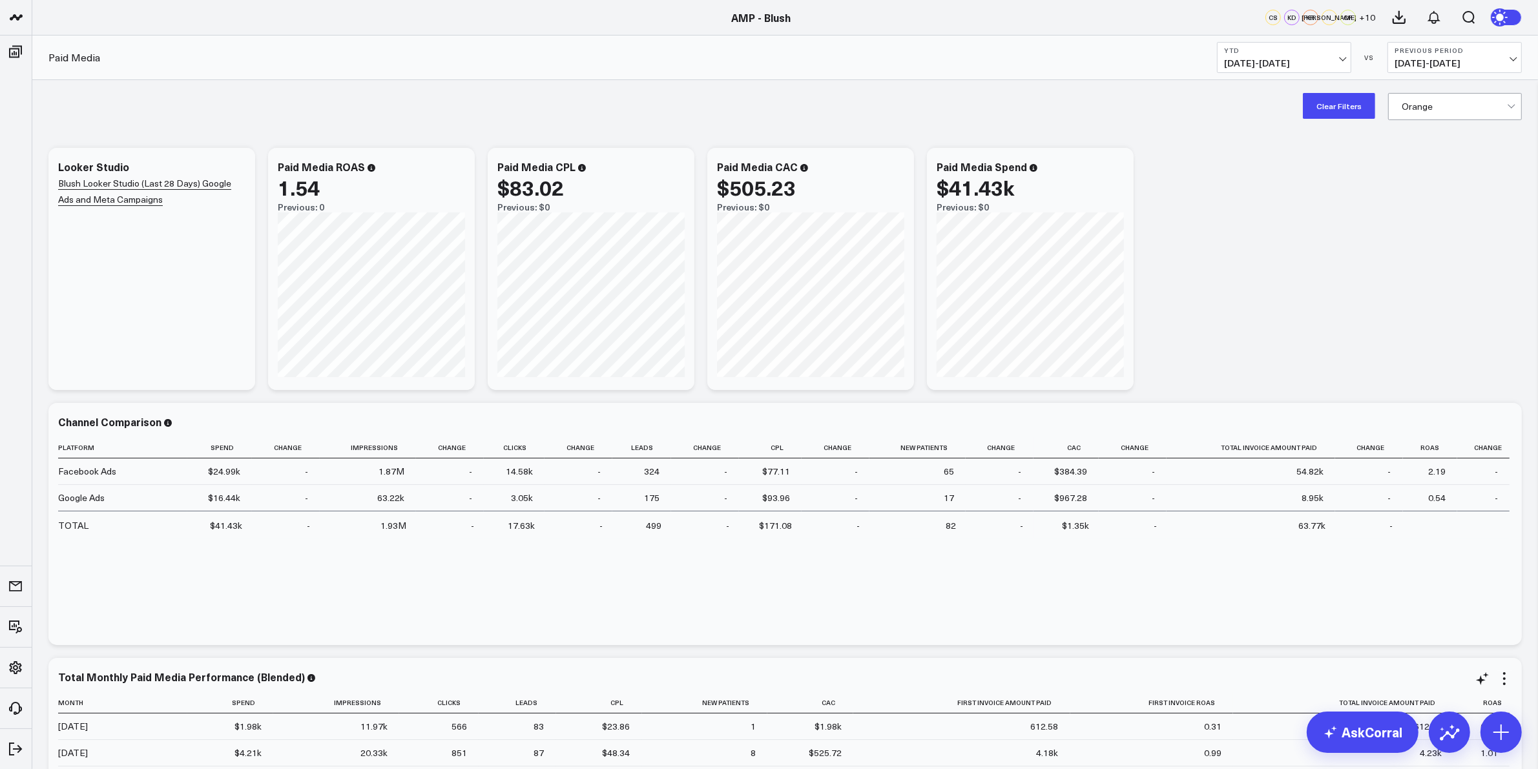
scroll to position [215, 0]
click at [1241, 149] on div "Modify via AI Copy link to widget Ask support Remove Create linked copy Executi…" at bounding box center [785, 523] width 1486 height 765
click at [1309, 58] on span "01/01/25 - 08/20/25" at bounding box center [1284, 63] width 120 height 10
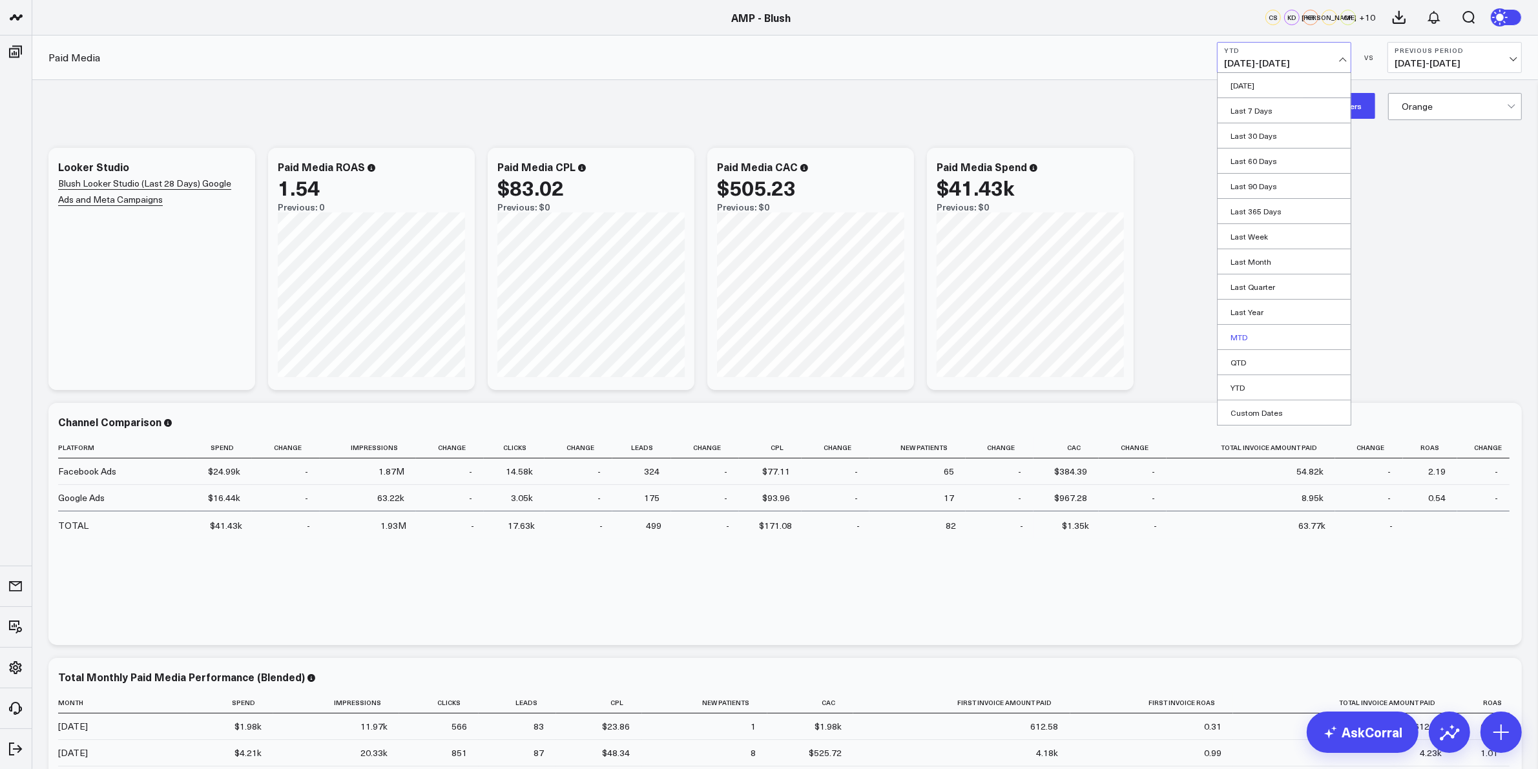
click at [1241, 337] on link "MTD" at bounding box center [1284, 337] width 133 height 25
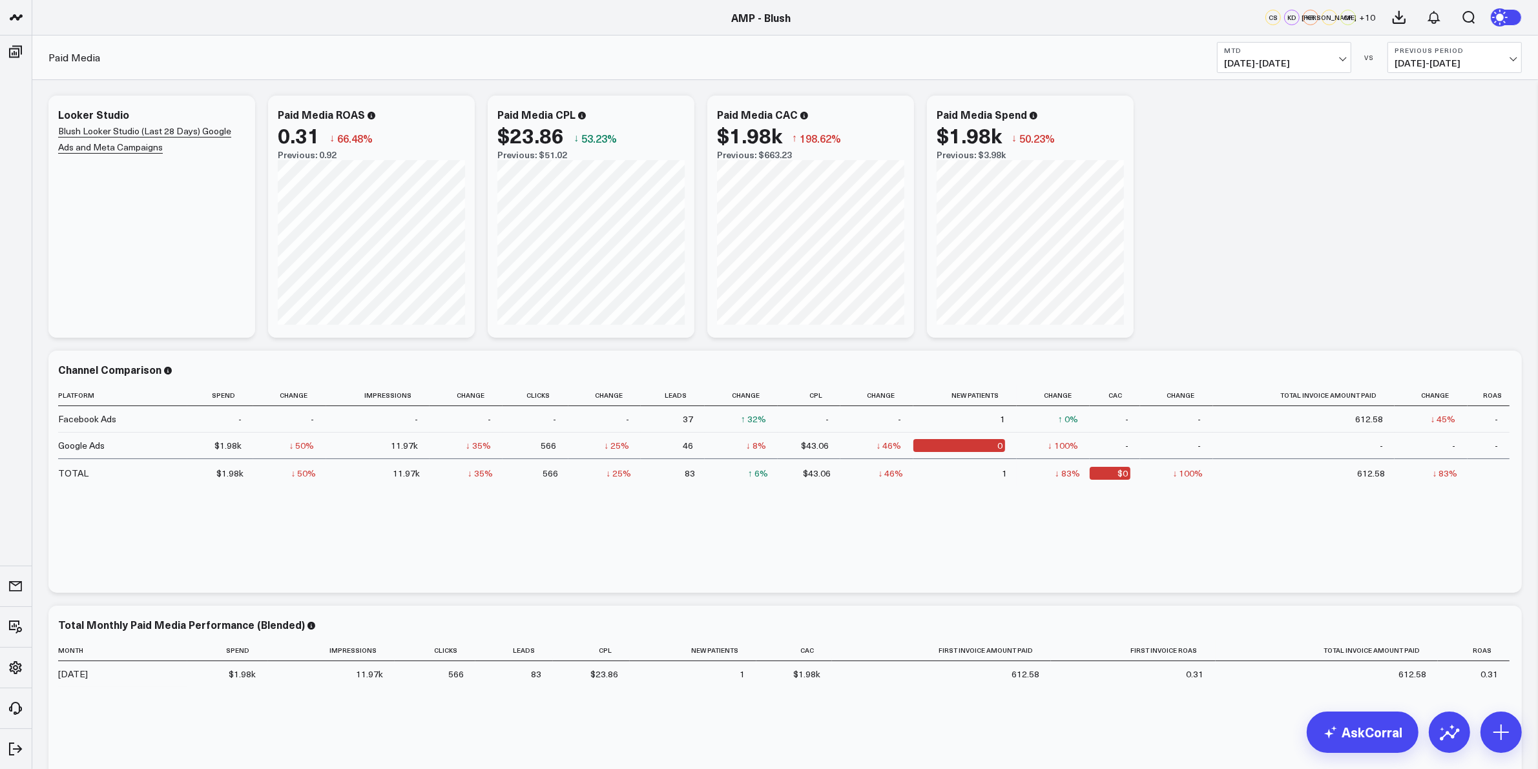
scroll to position [81, 0]
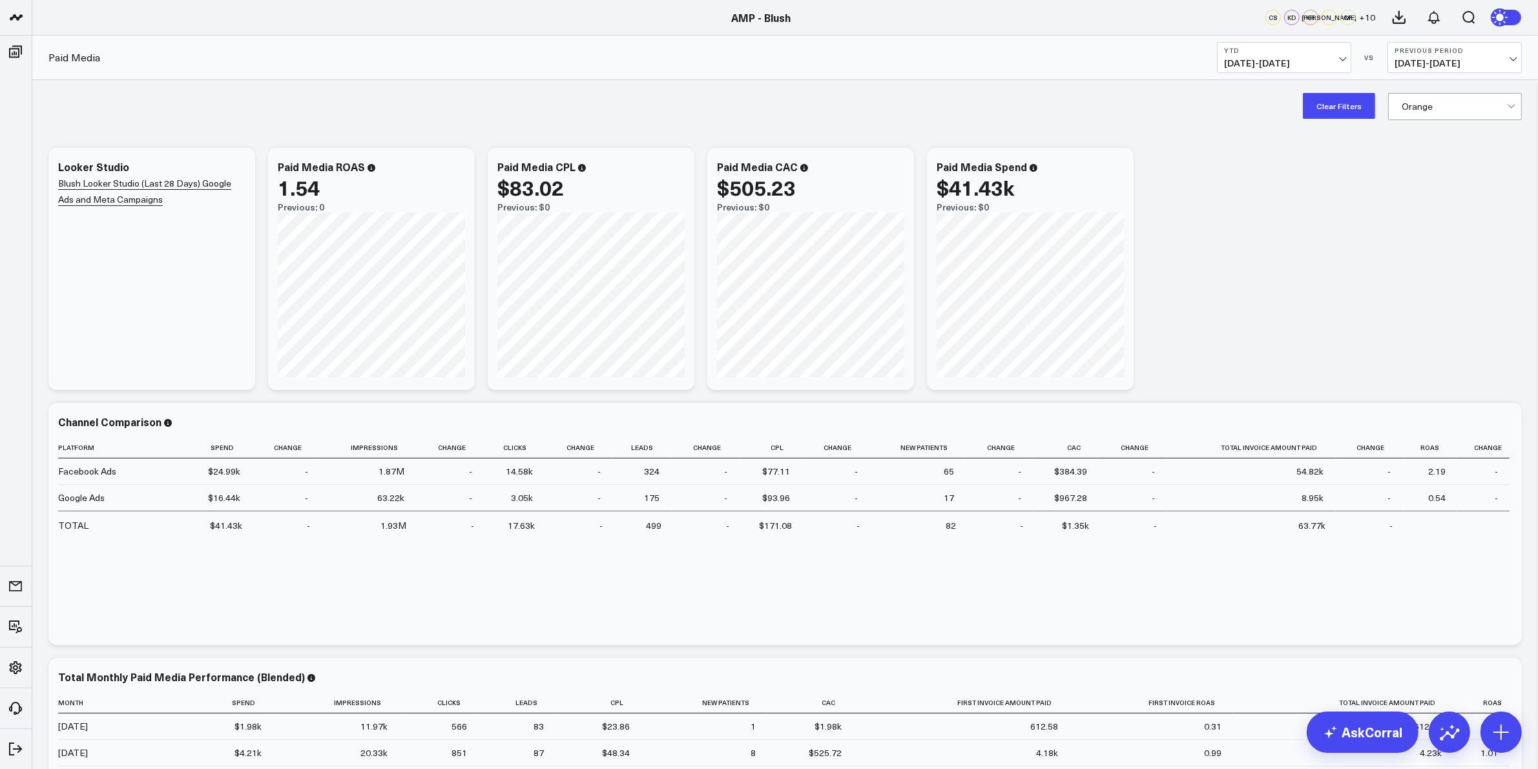
click at [1329, 48] on b "YTD" at bounding box center [1284, 51] width 120 height 8
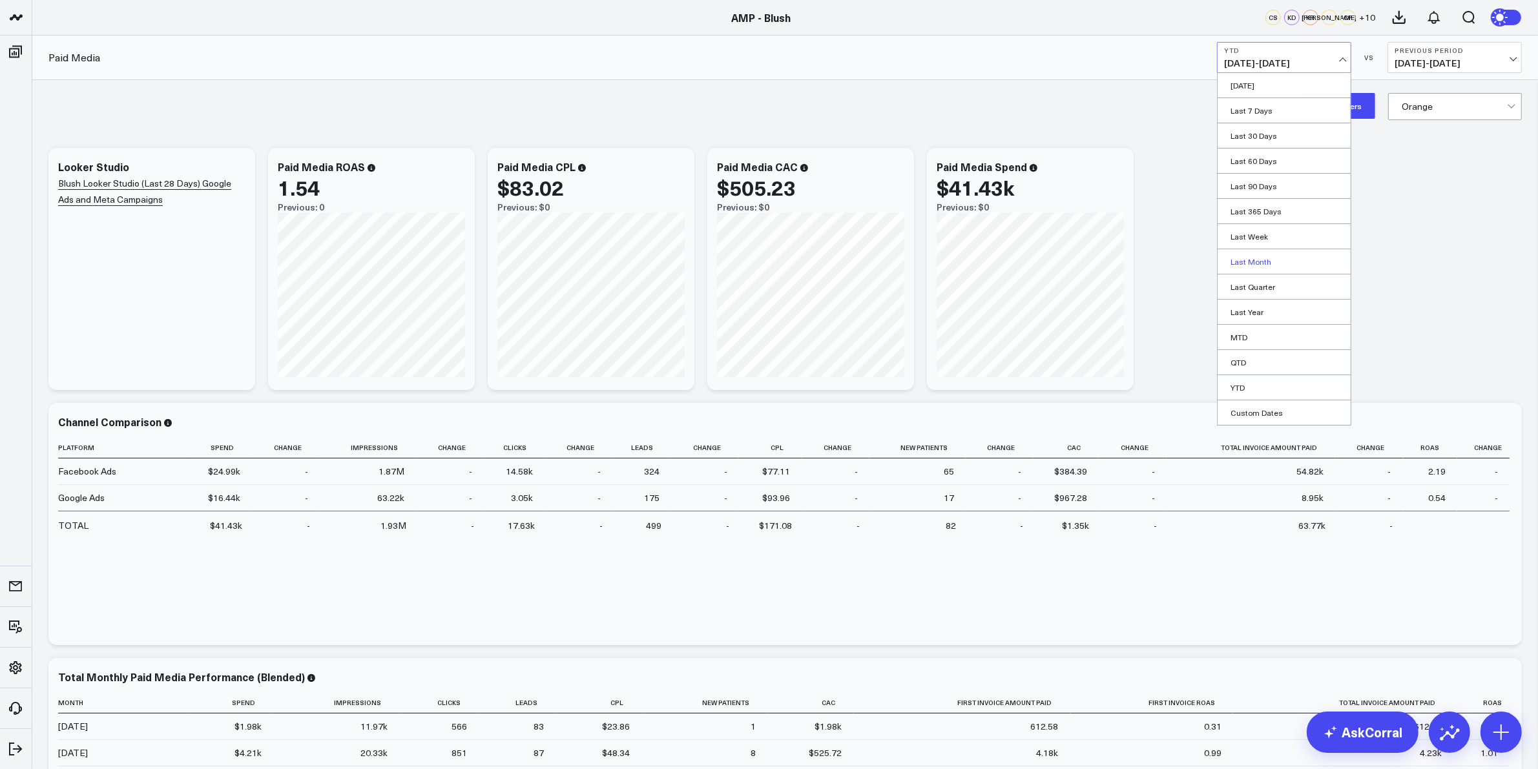
click at [1260, 266] on link "Last Month" at bounding box center [1284, 261] width 133 height 25
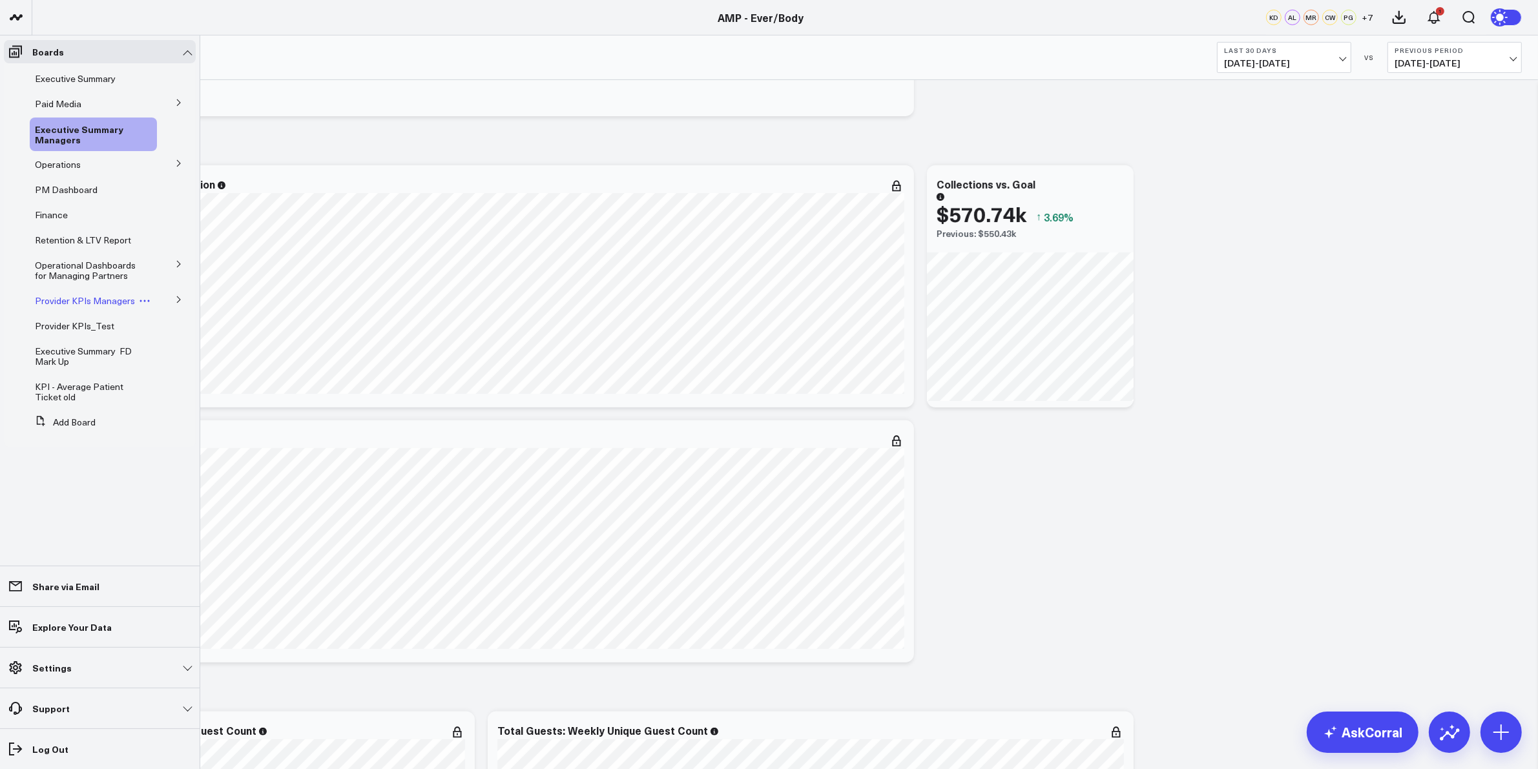
click at [118, 299] on span "Provider KPIs Managers" at bounding box center [85, 301] width 100 height 12
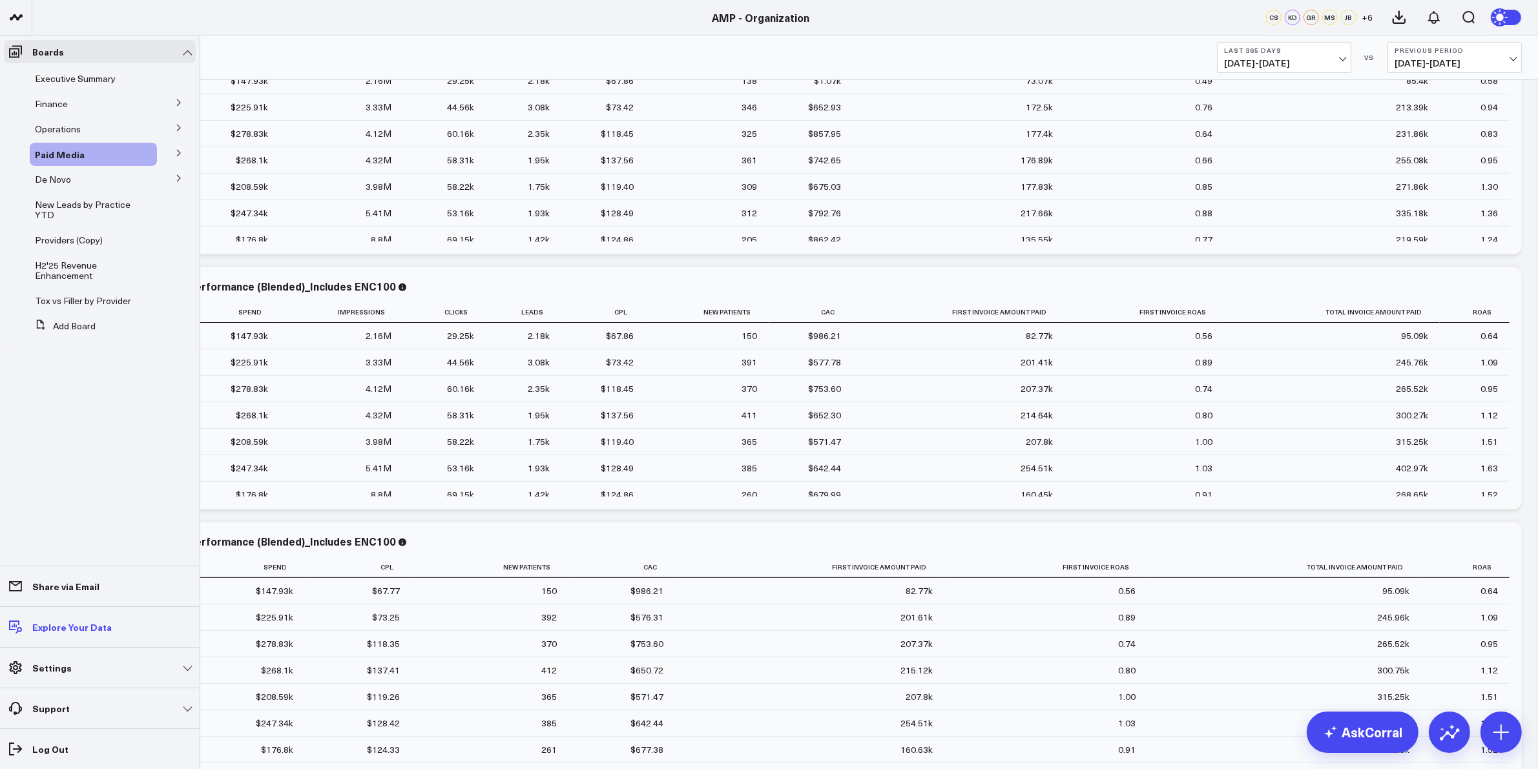
click at [72, 627] on p "Explore Your Data" at bounding box center [71, 627] width 79 height 10
